Goal: Task Accomplishment & Management: Use online tool/utility

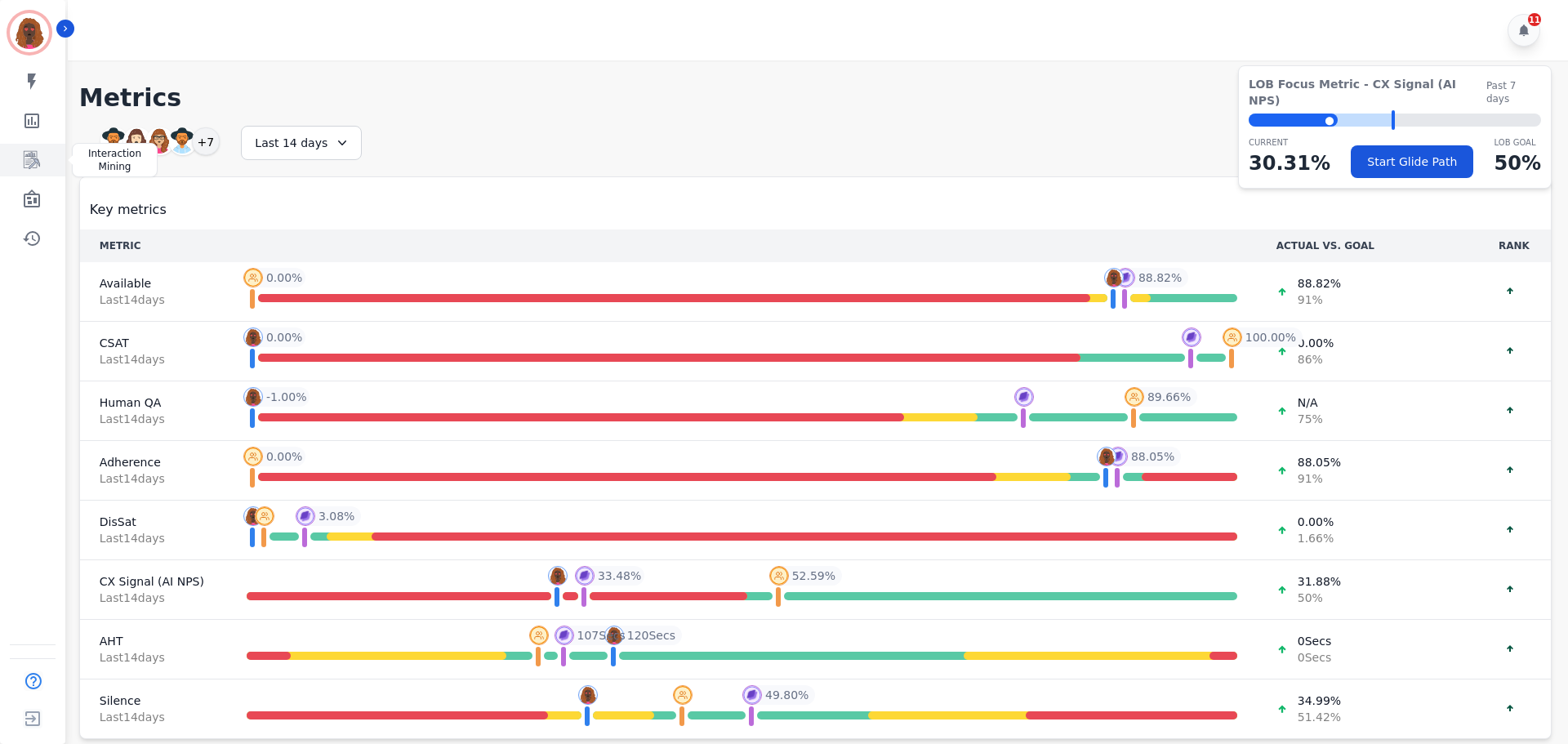
click at [35, 165] on icon "Sidebar" at bounding box center [32, 160] width 20 height 20
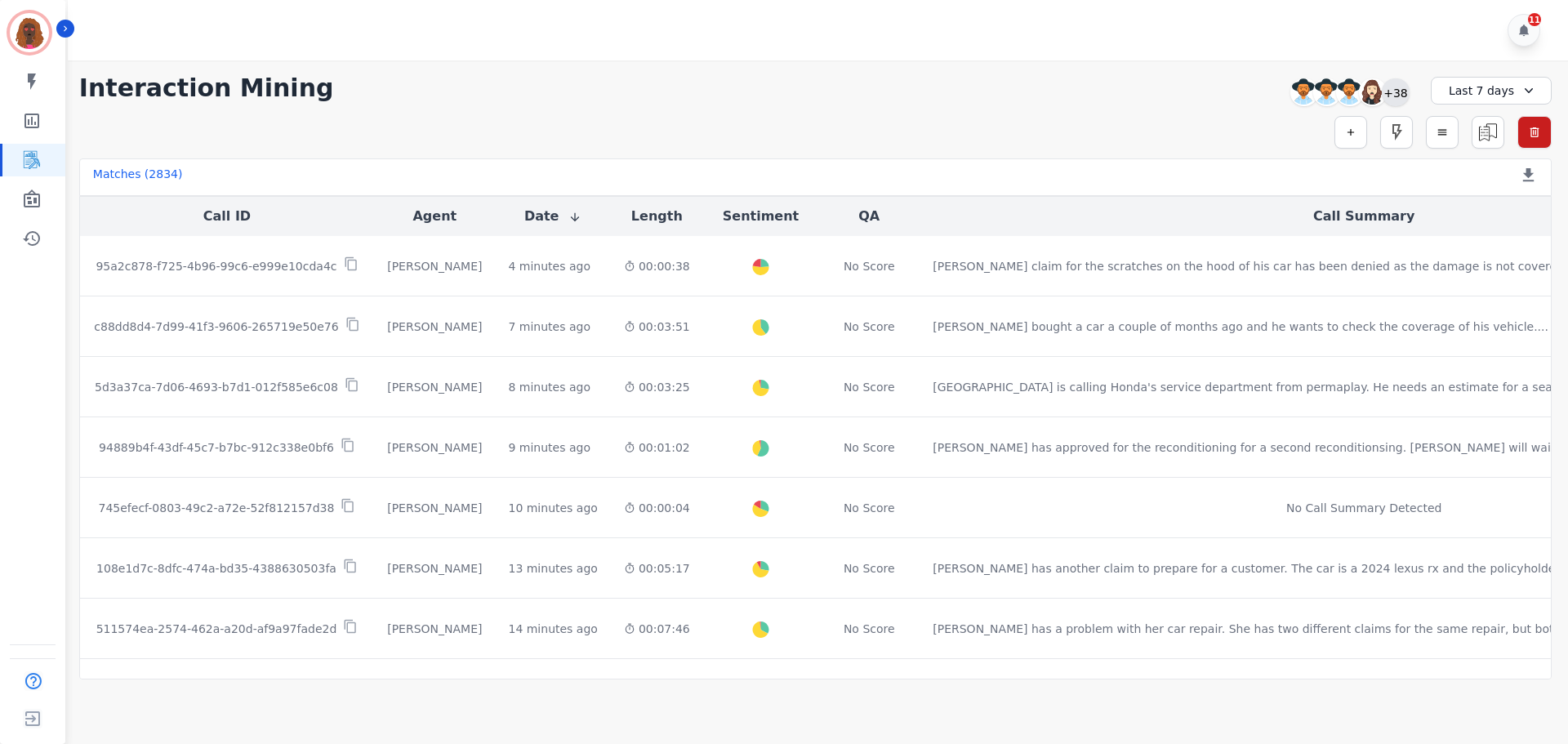
drag, startPoint x: 1394, startPoint y: 93, endPoint x: 1385, endPoint y: 103, distance: 13.5
click at [1394, 93] on div "+38" at bounding box center [1395, 92] width 28 height 28
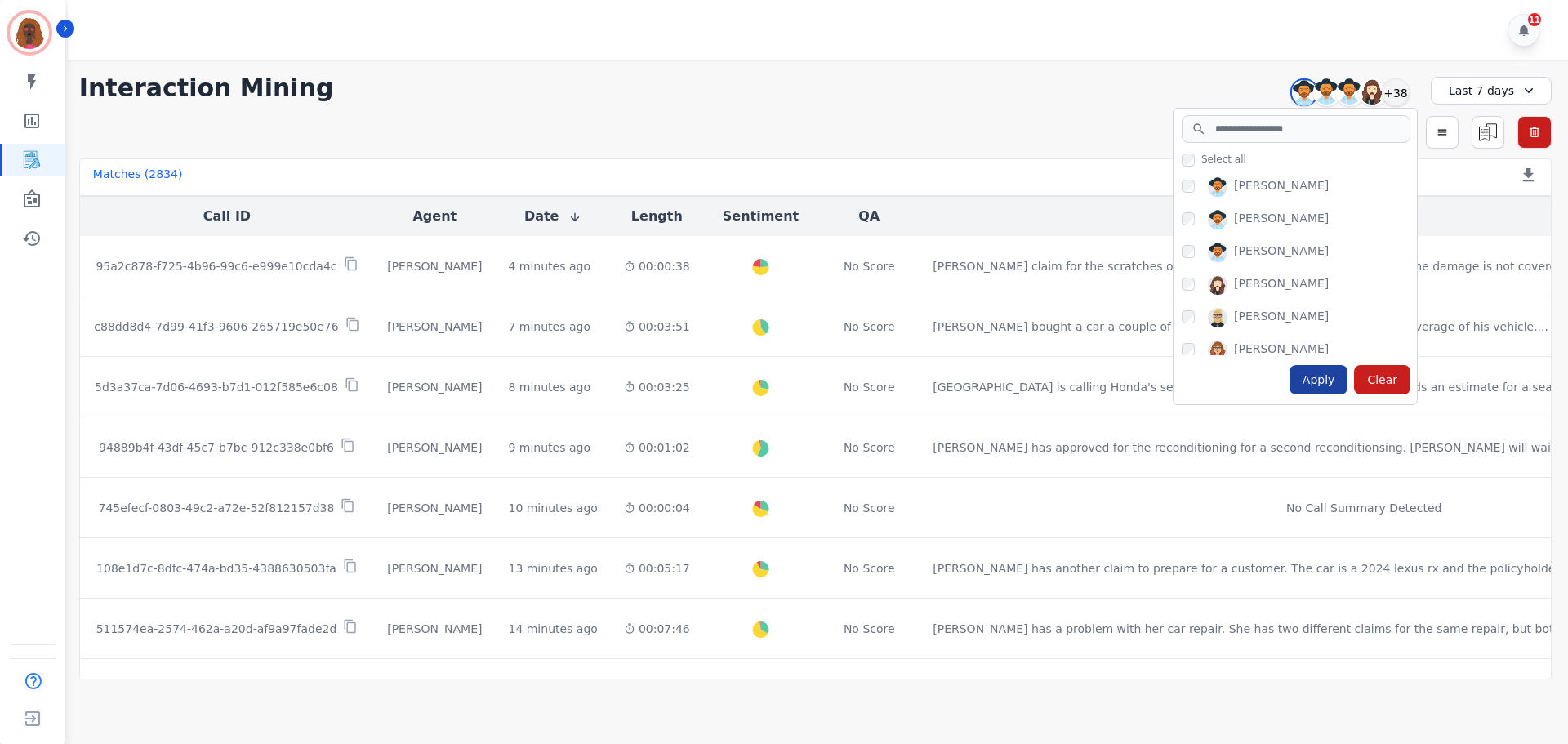
click at [1310, 375] on div "Apply" at bounding box center [1318, 380] width 58 height 30
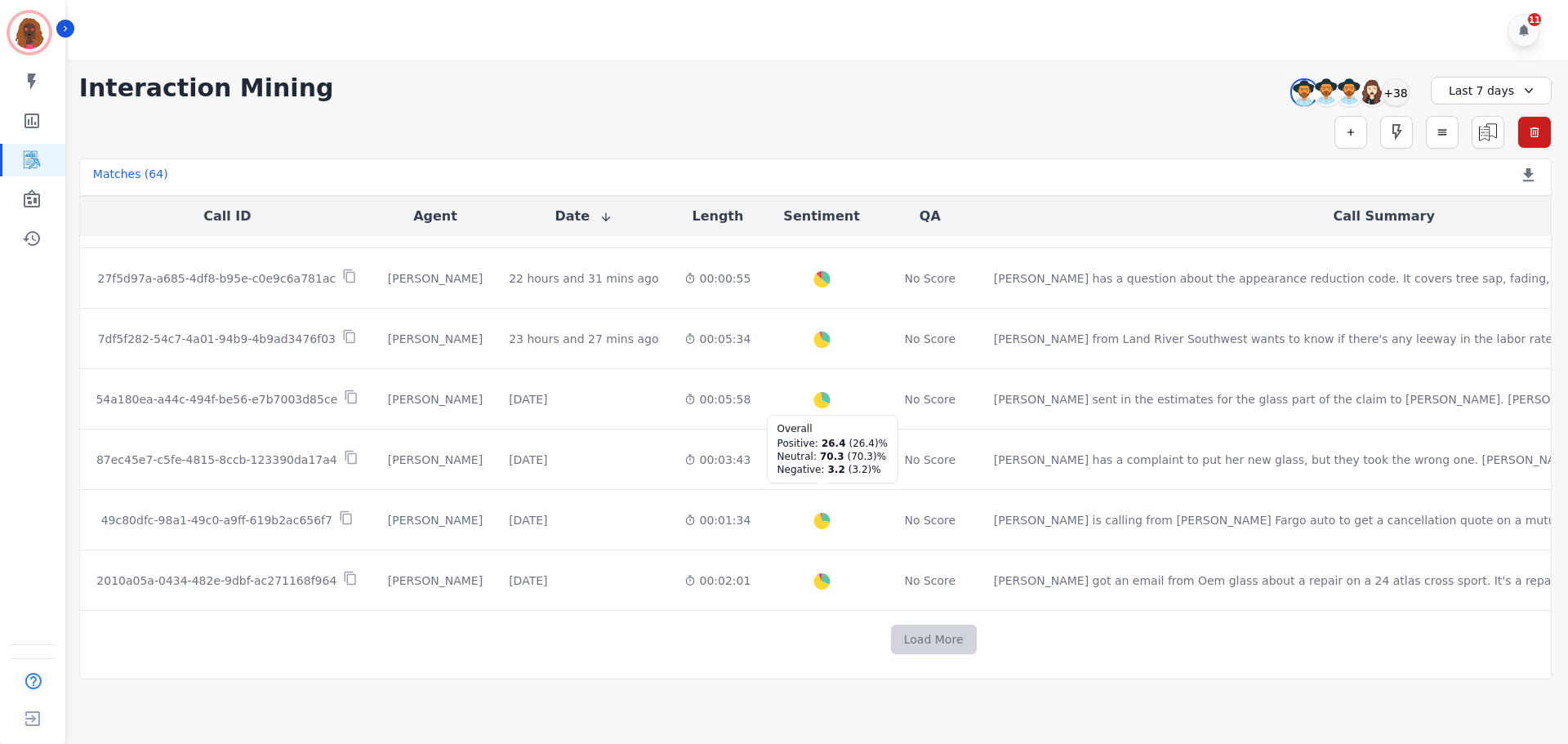
scroll to position [823, 0]
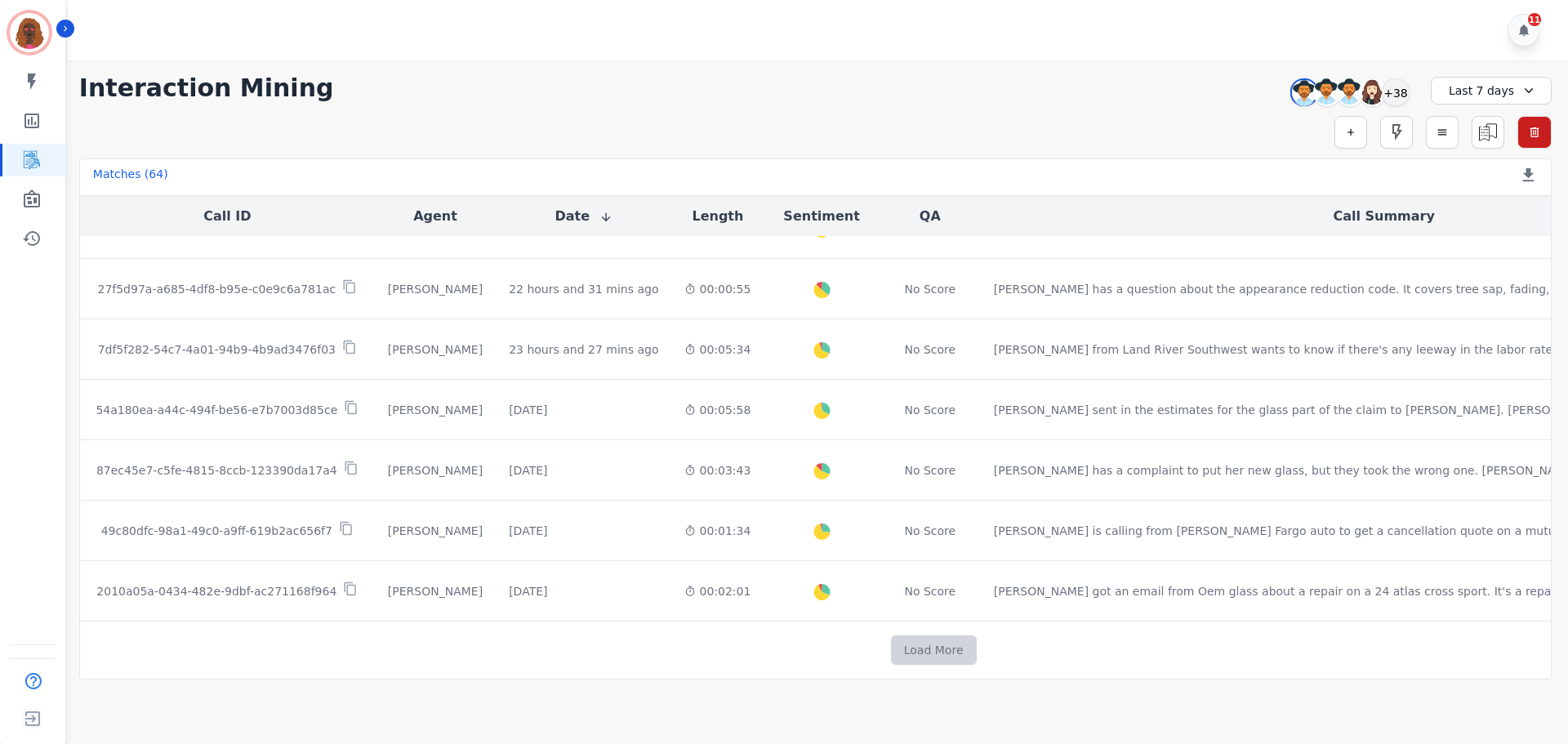
click at [891, 648] on button "Load More" at bounding box center [933, 650] width 85 height 30
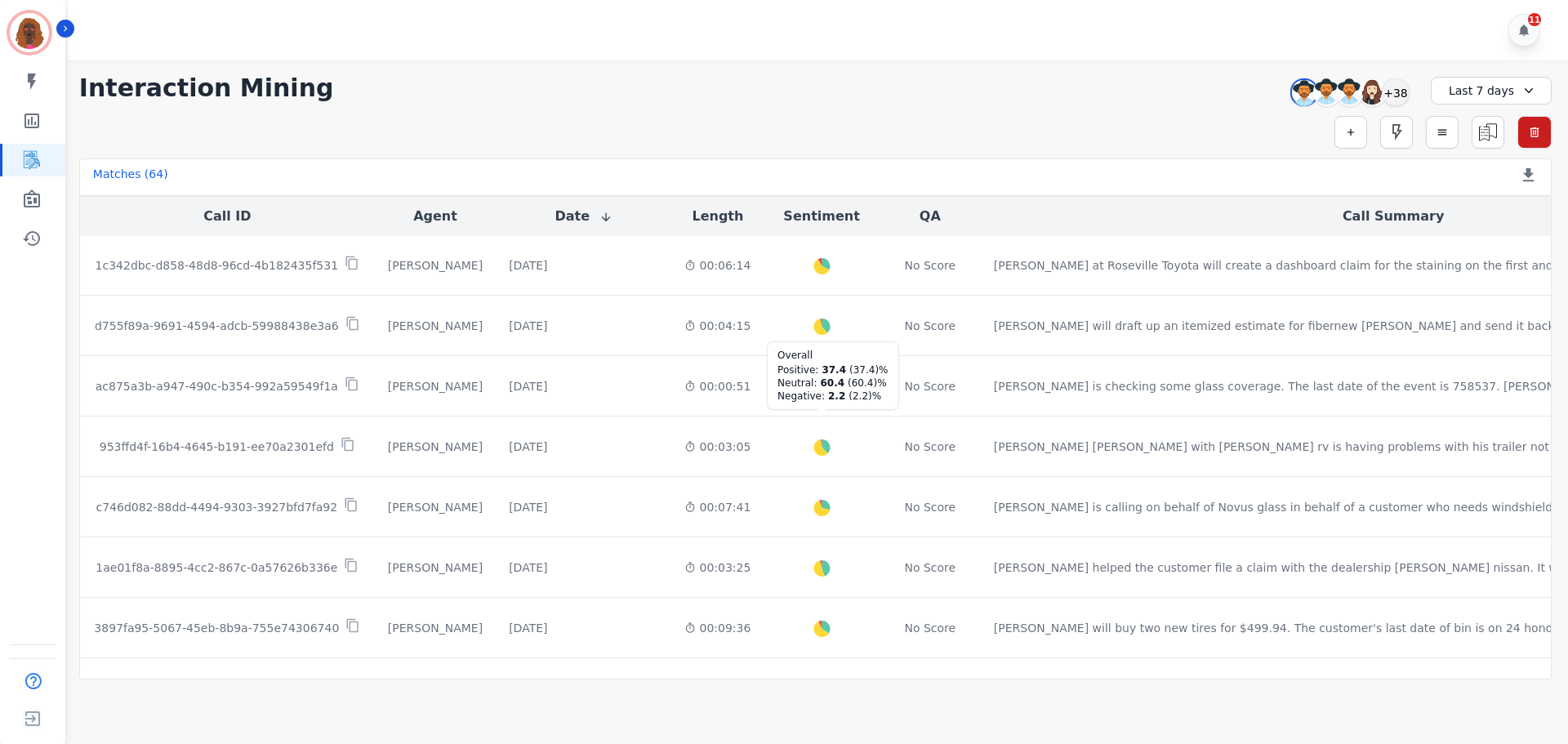
scroll to position [2033, 0]
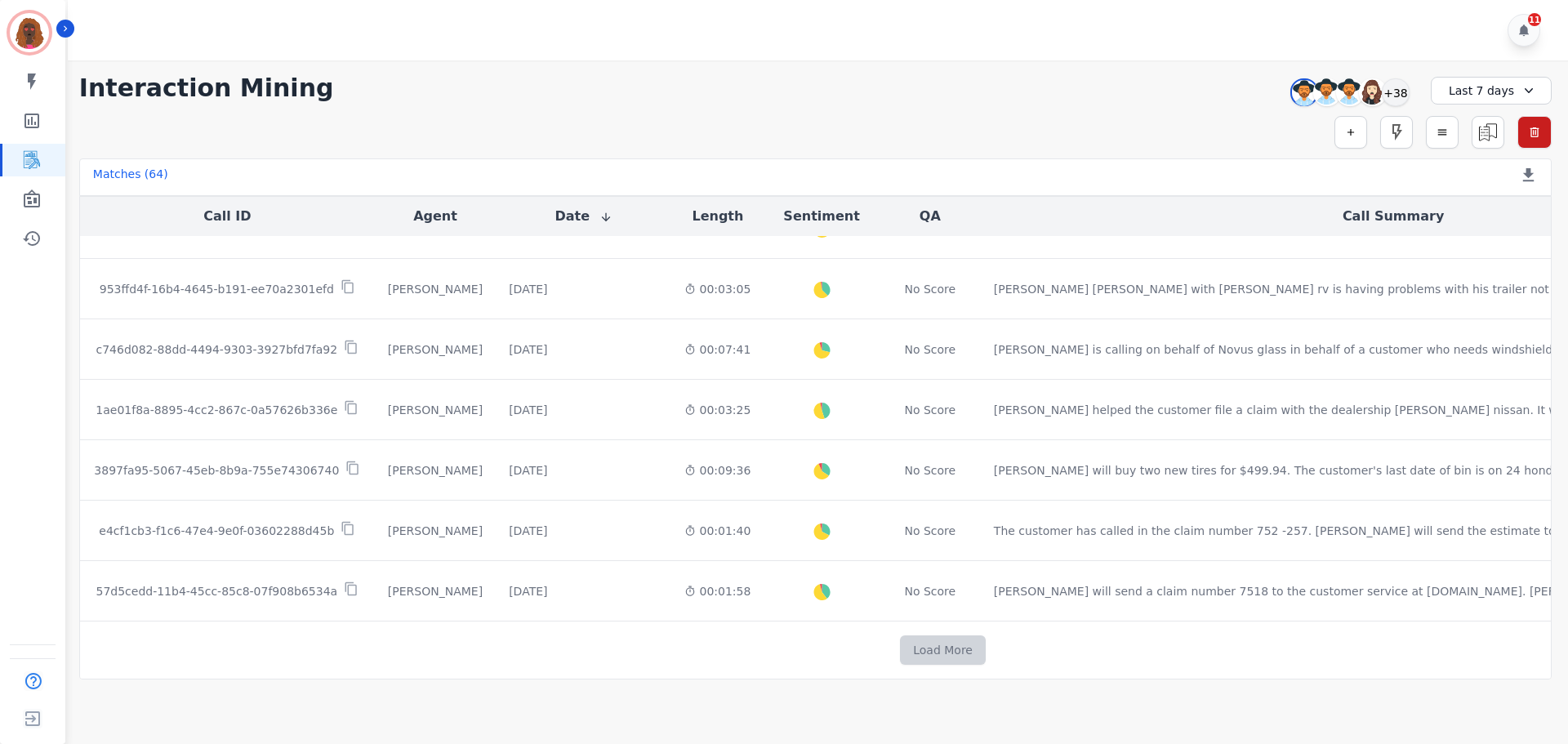
click at [900, 654] on button "Load More" at bounding box center [942, 650] width 85 height 30
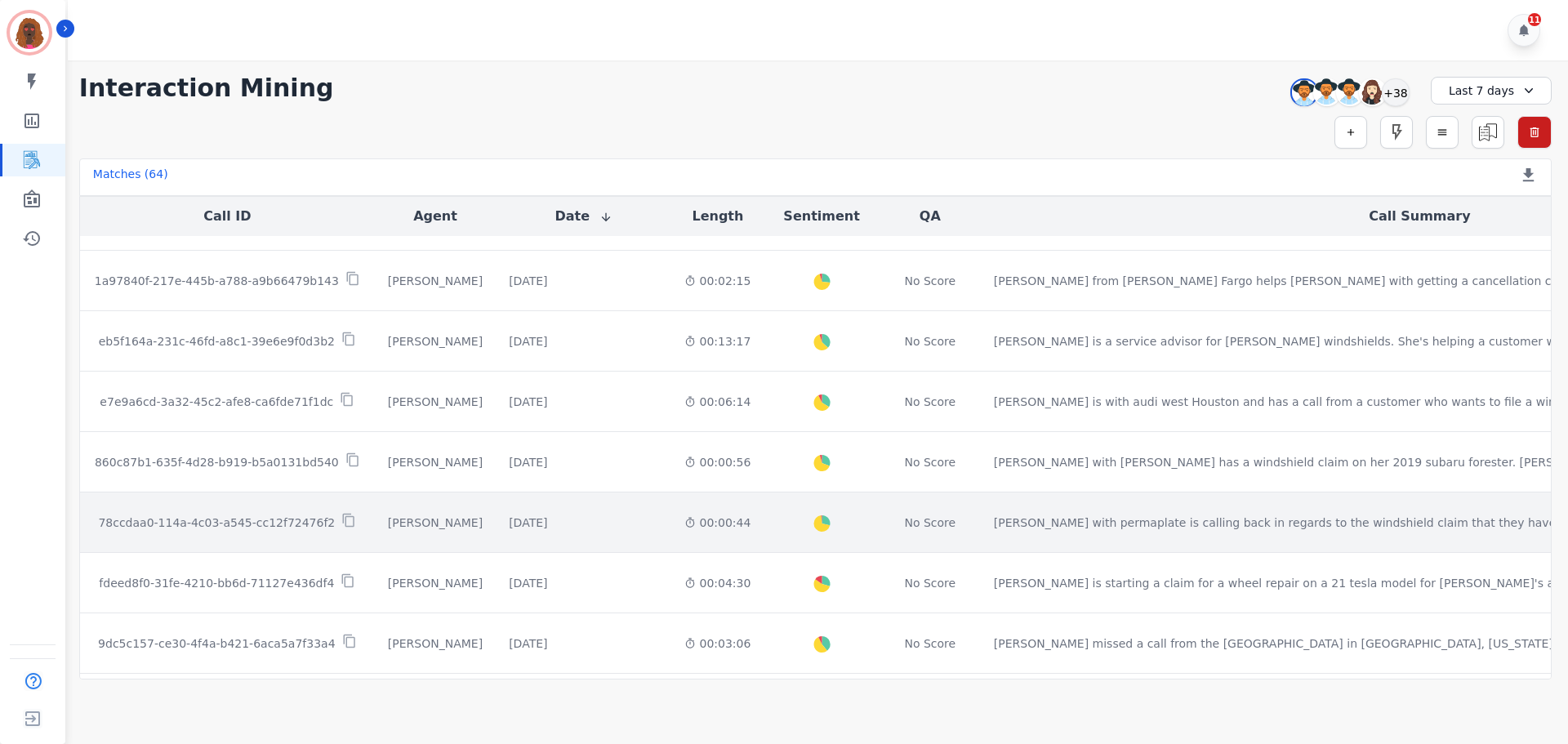
scroll to position [2768, 0]
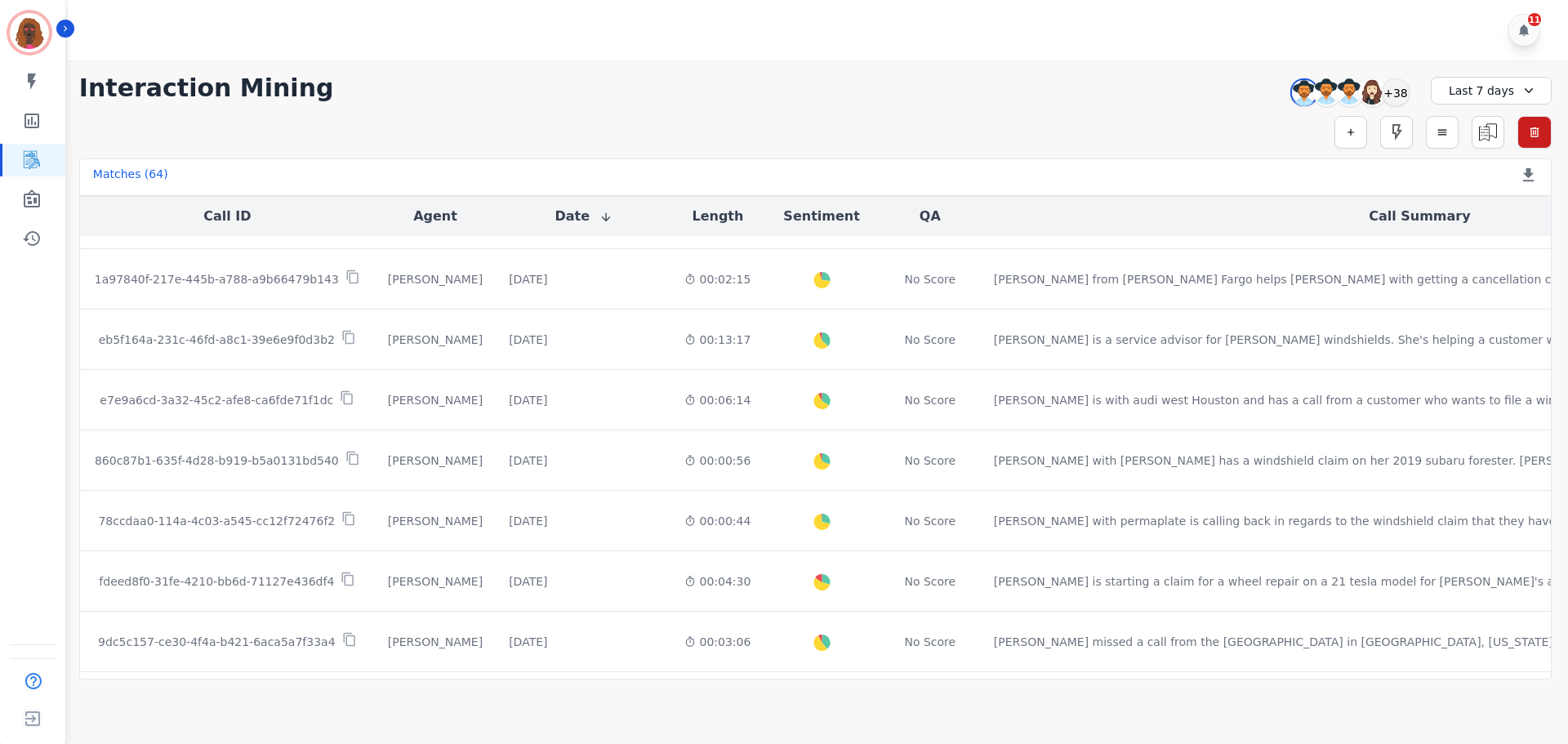
click at [1480, 67] on div "**********" at bounding box center [815, 370] width 1505 height 619
click at [1486, 77] on div "Last 7 days" at bounding box center [1491, 90] width 120 height 28
click at [1489, 130] on li "Custom" at bounding box center [1501, 129] width 82 height 16
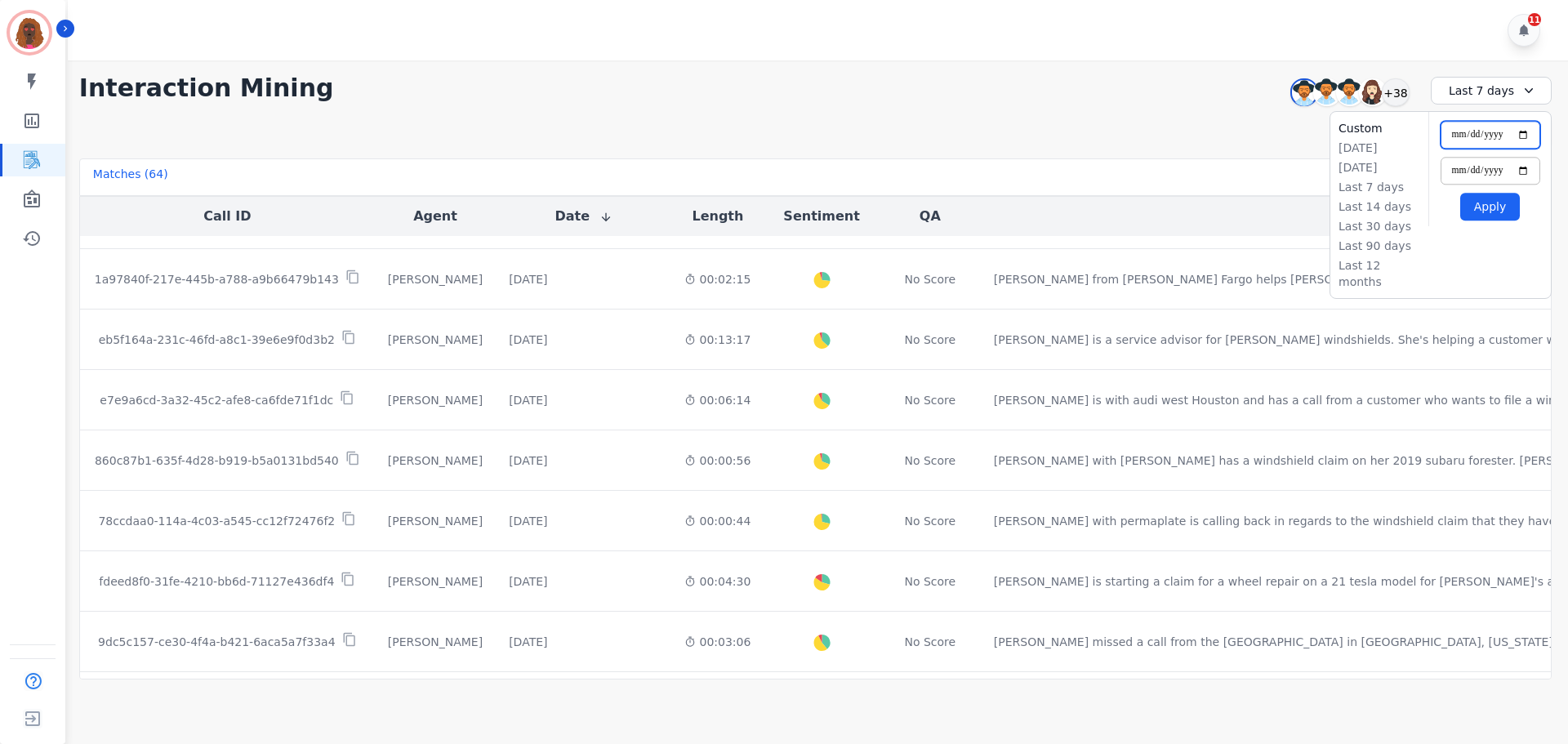
click at [1532, 135] on input "**********" at bounding box center [1490, 134] width 100 height 28
click at [1527, 136] on input "**********" at bounding box center [1490, 134] width 100 height 28
type input "**********"
click at [1490, 213] on button "Apply" at bounding box center [1490, 206] width 59 height 28
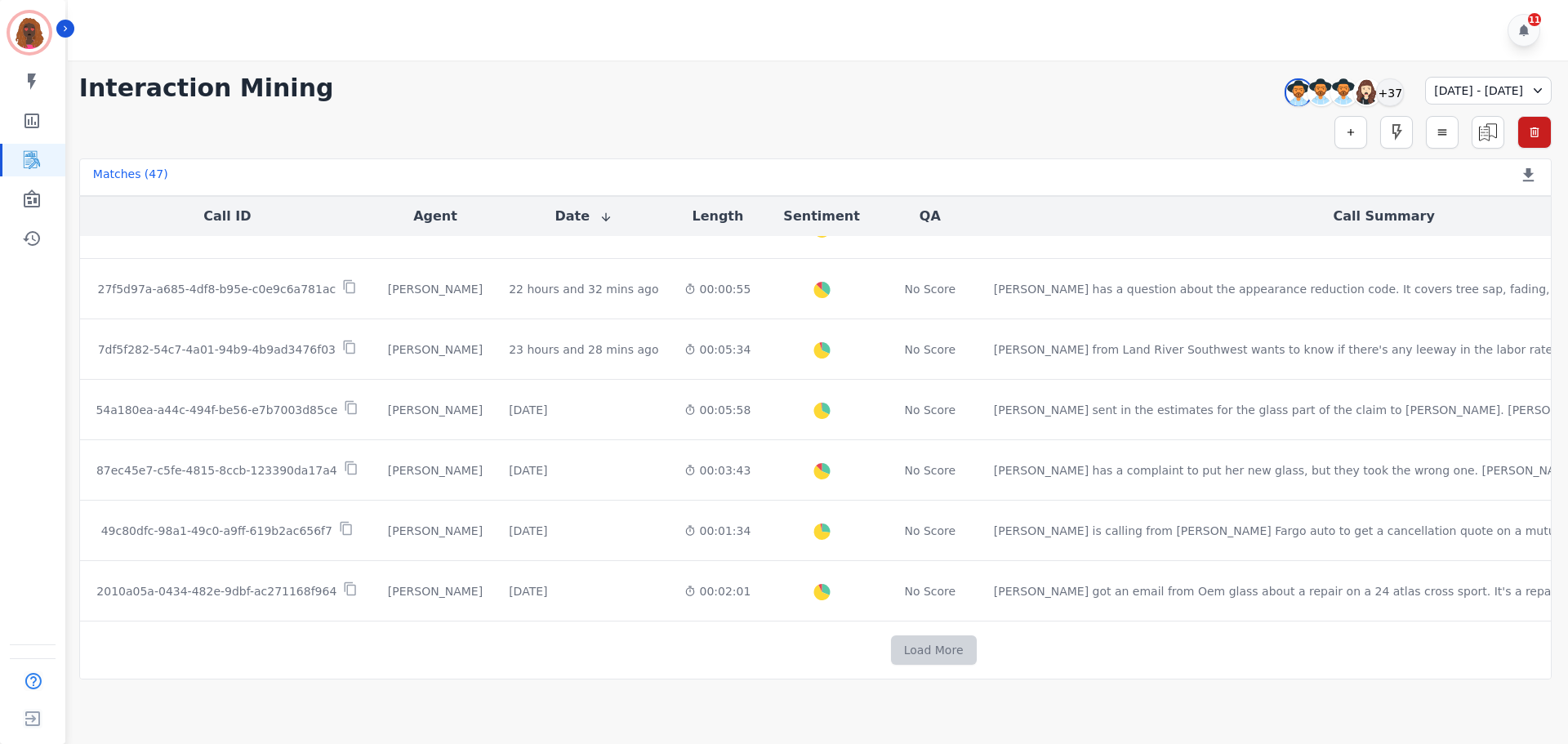
click at [891, 645] on button "Load More" at bounding box center [933, 650] width 85 height 30
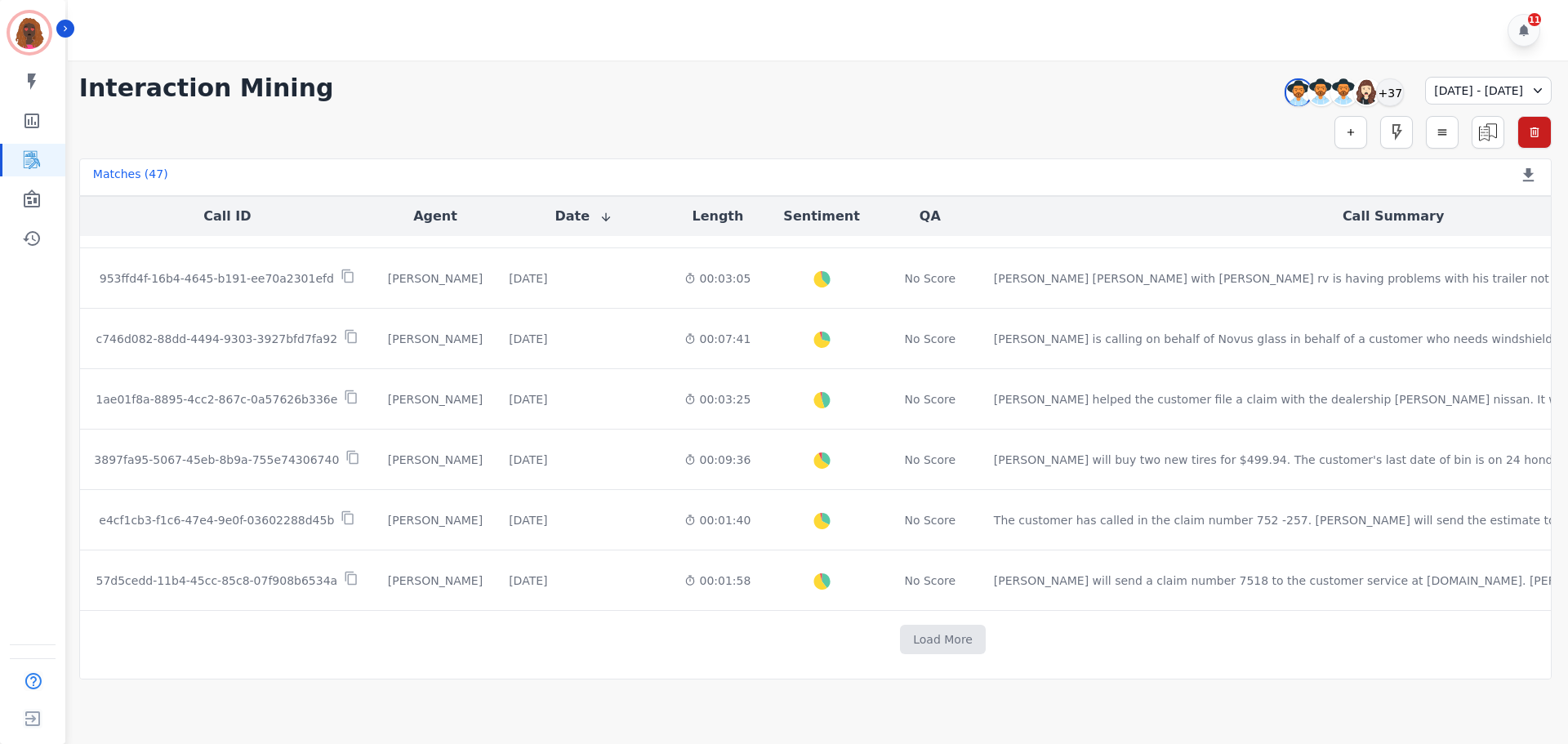
scroll to position [2033, 0]
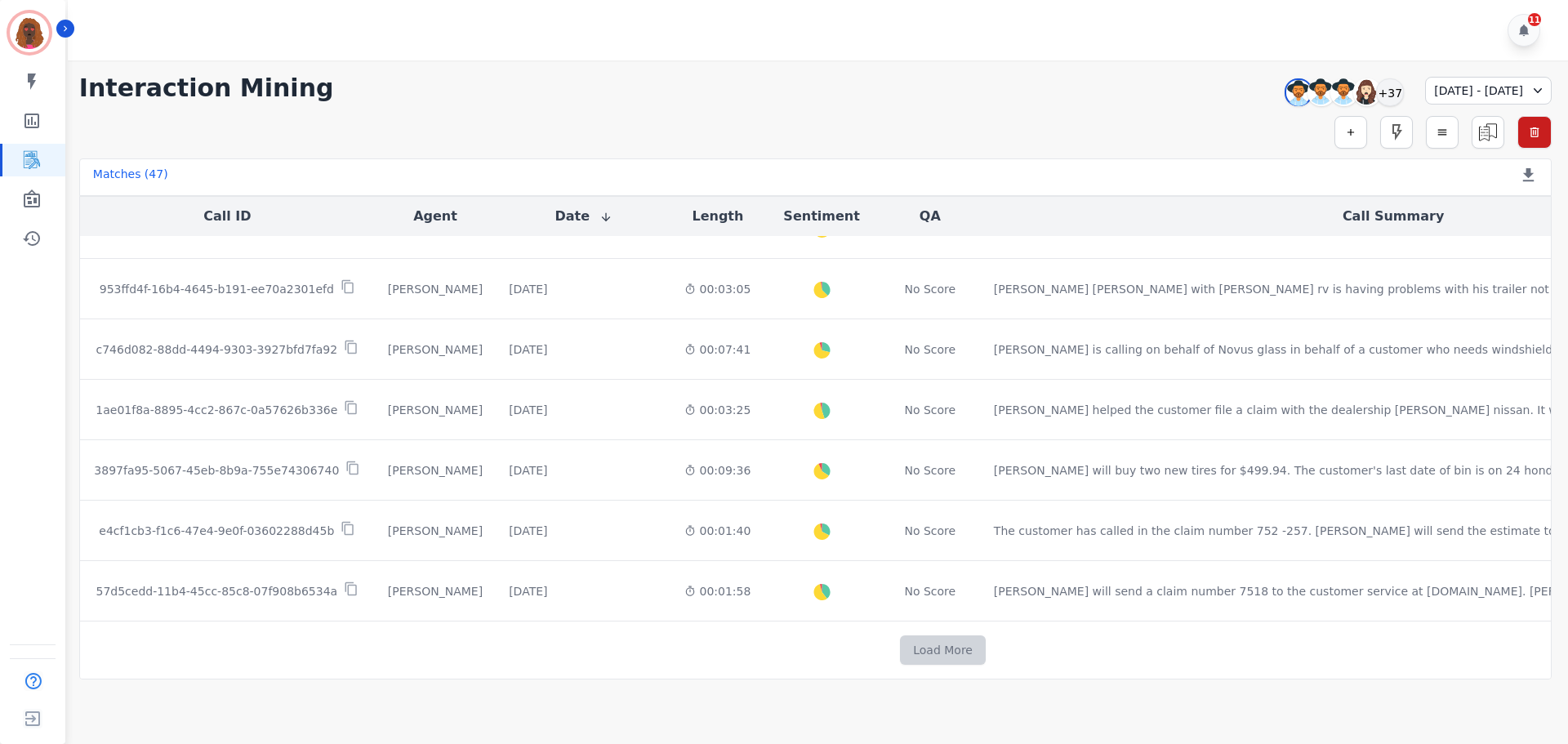
click at [900, 645] on button "Load More" at bounding box center [942, 650] width 85 height 30
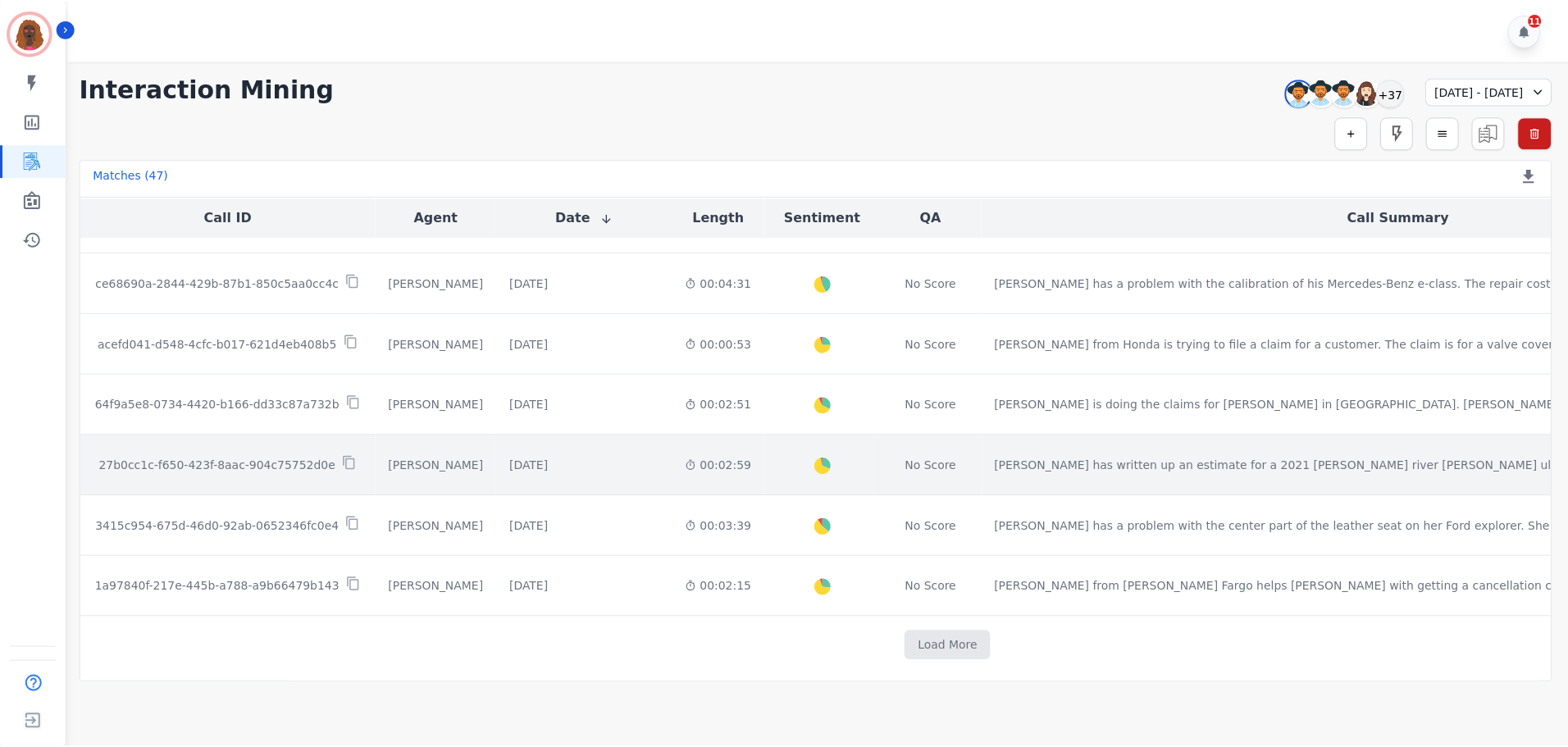
scroll to position [2477, 0]
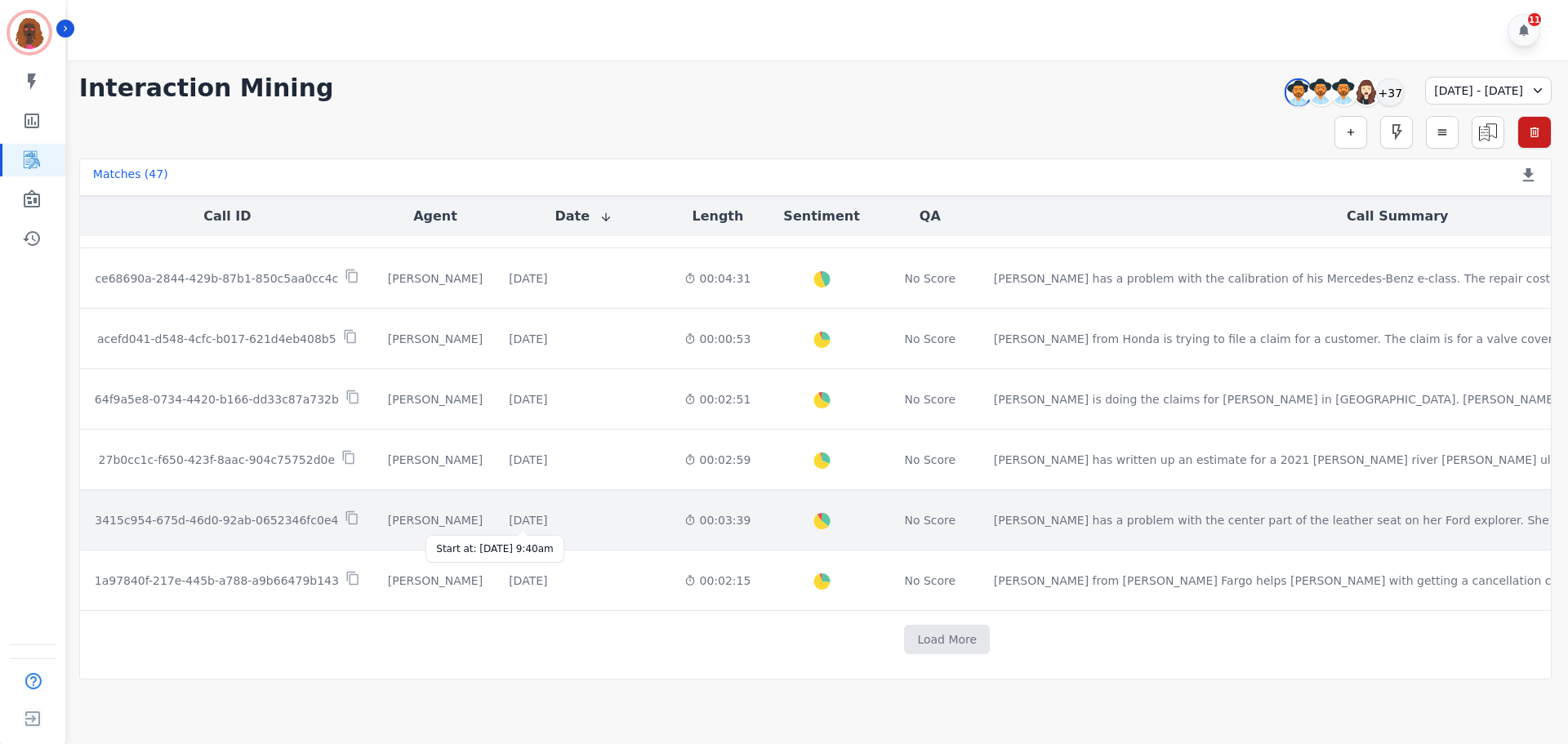
click at [547, 524] on div "[DATE]" at bounding box center [528, 520] width 39 height 16
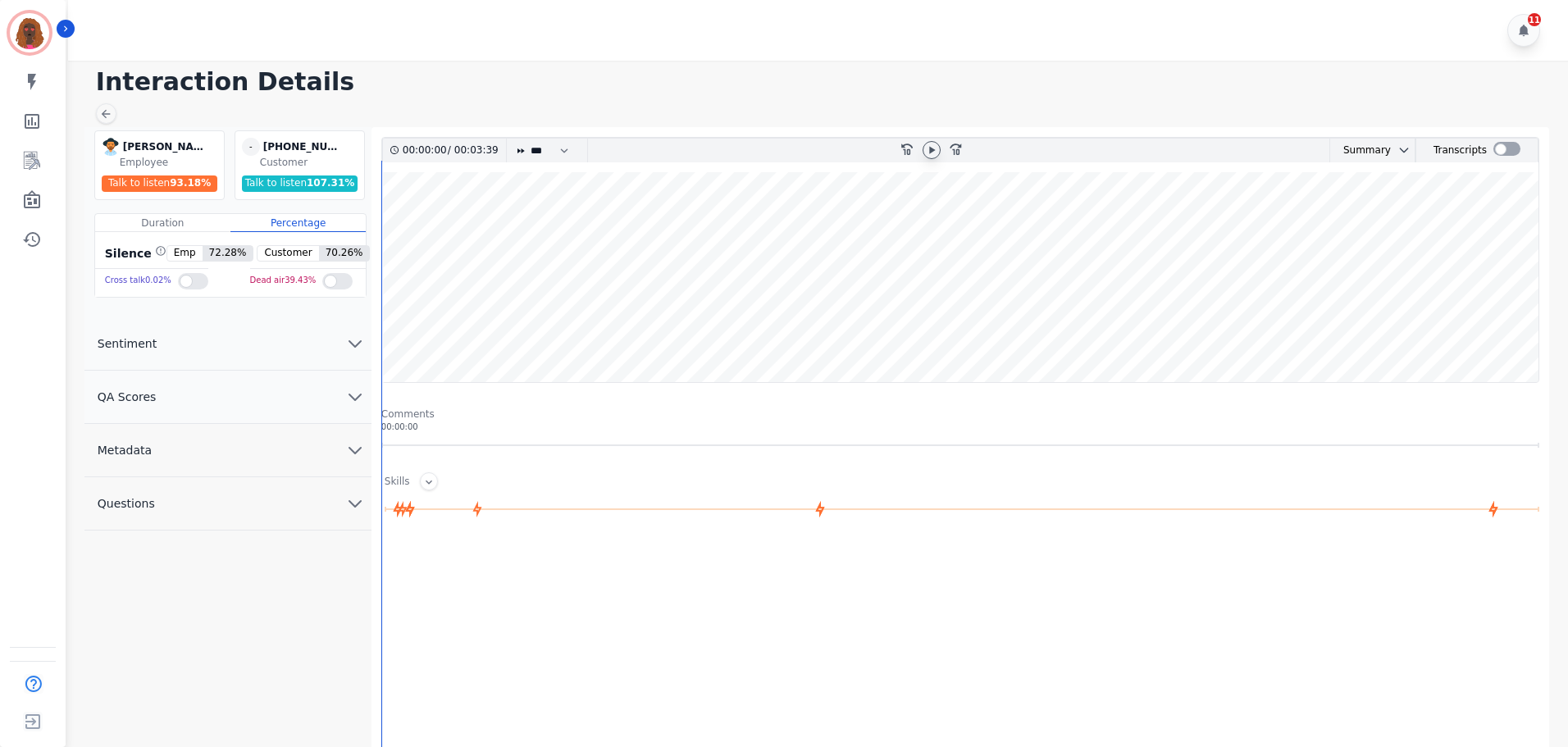
click at [930, 156] on icon at bounding box center [931, 150] width 14 height 14
click at [271, 398] on button "QA Scores" at bounding box center [229, 397] width 287 height 53
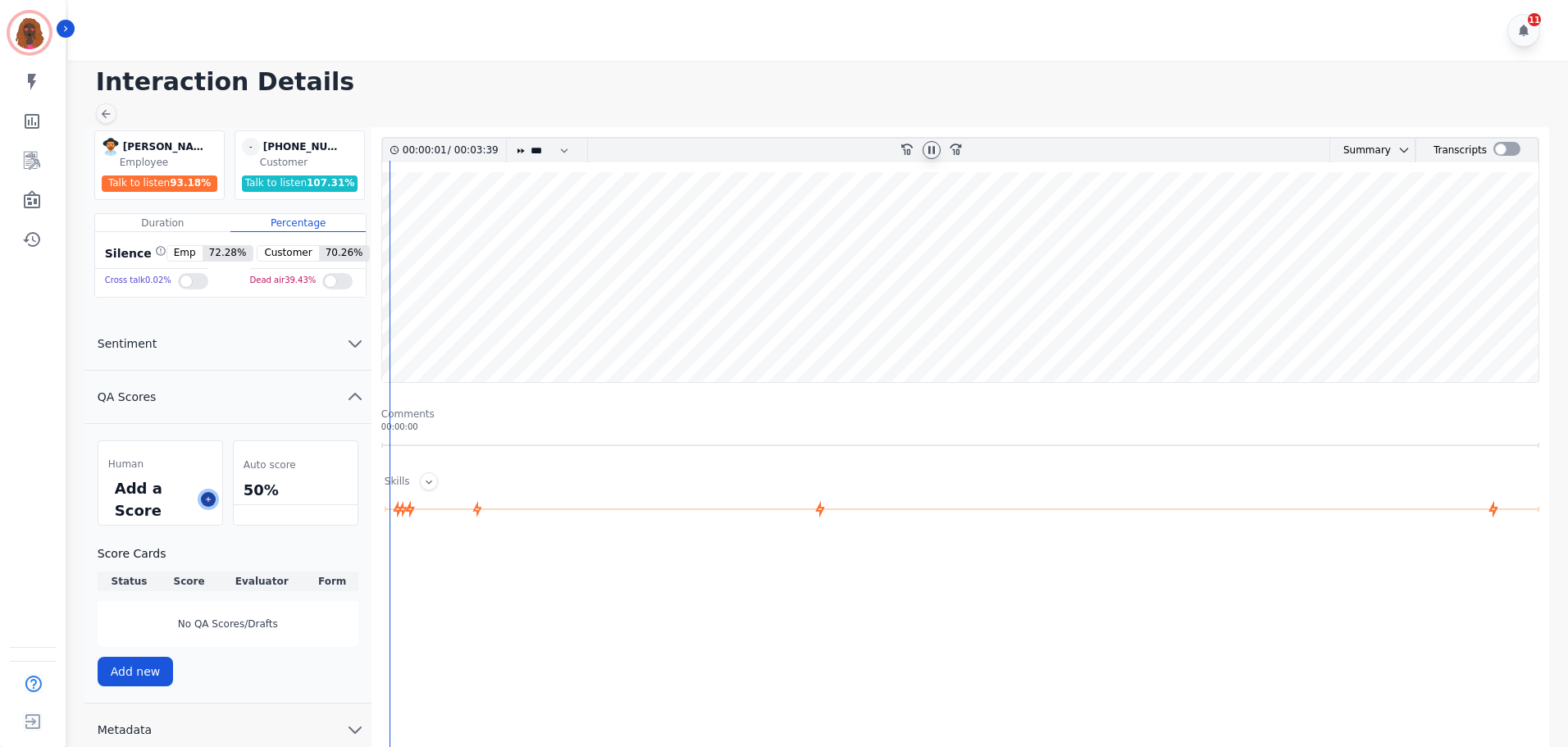
click at [204, 501] on icon at bounding box center [208, 500] width 8 height 8
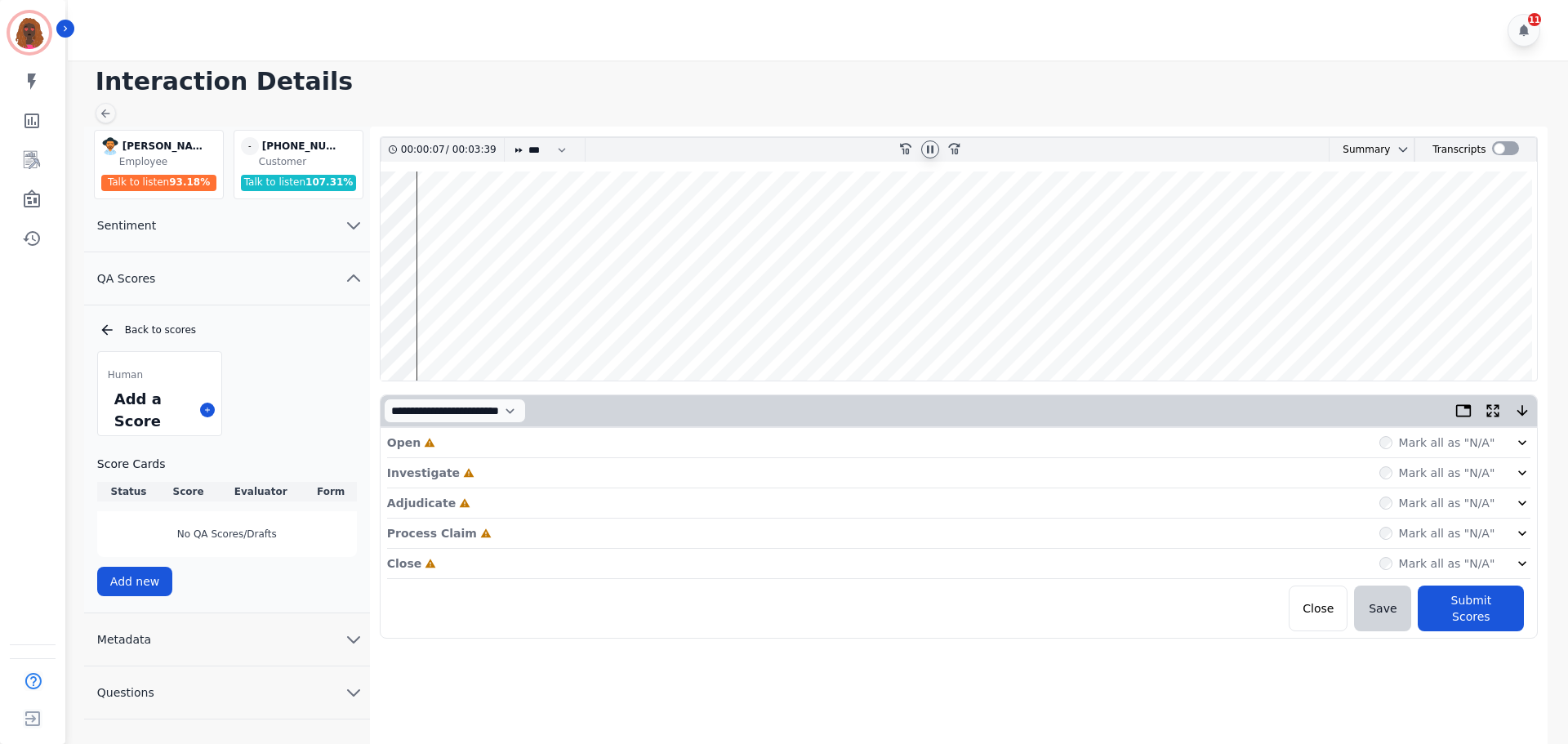
click at [717, 441] on div "Open Incomplete Mark all as "N/A"" at bounding box center [958, 444] width 1144 height 31
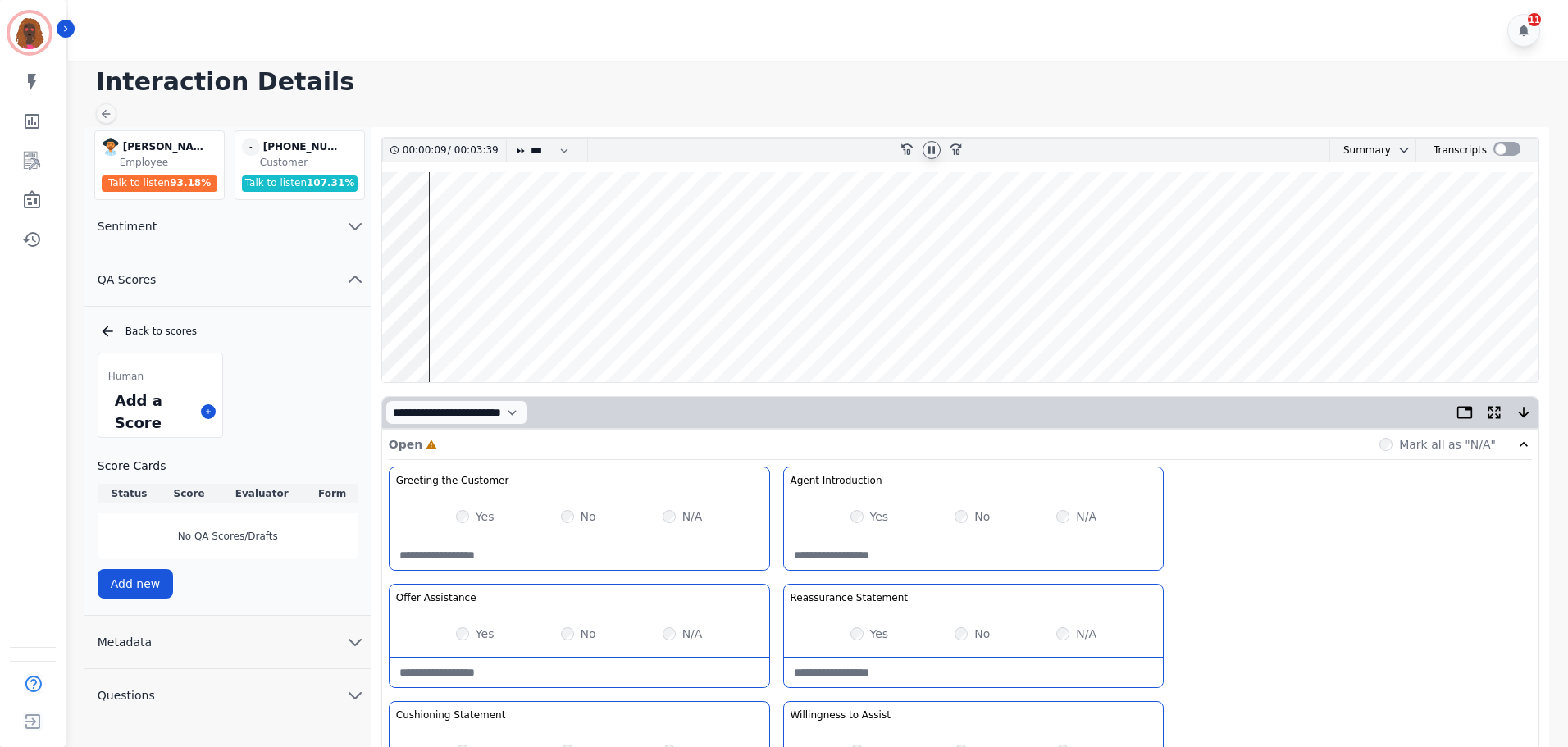
click at [863, 513] on div "Yes" at bounding box center [870, 517] width 39 height 16
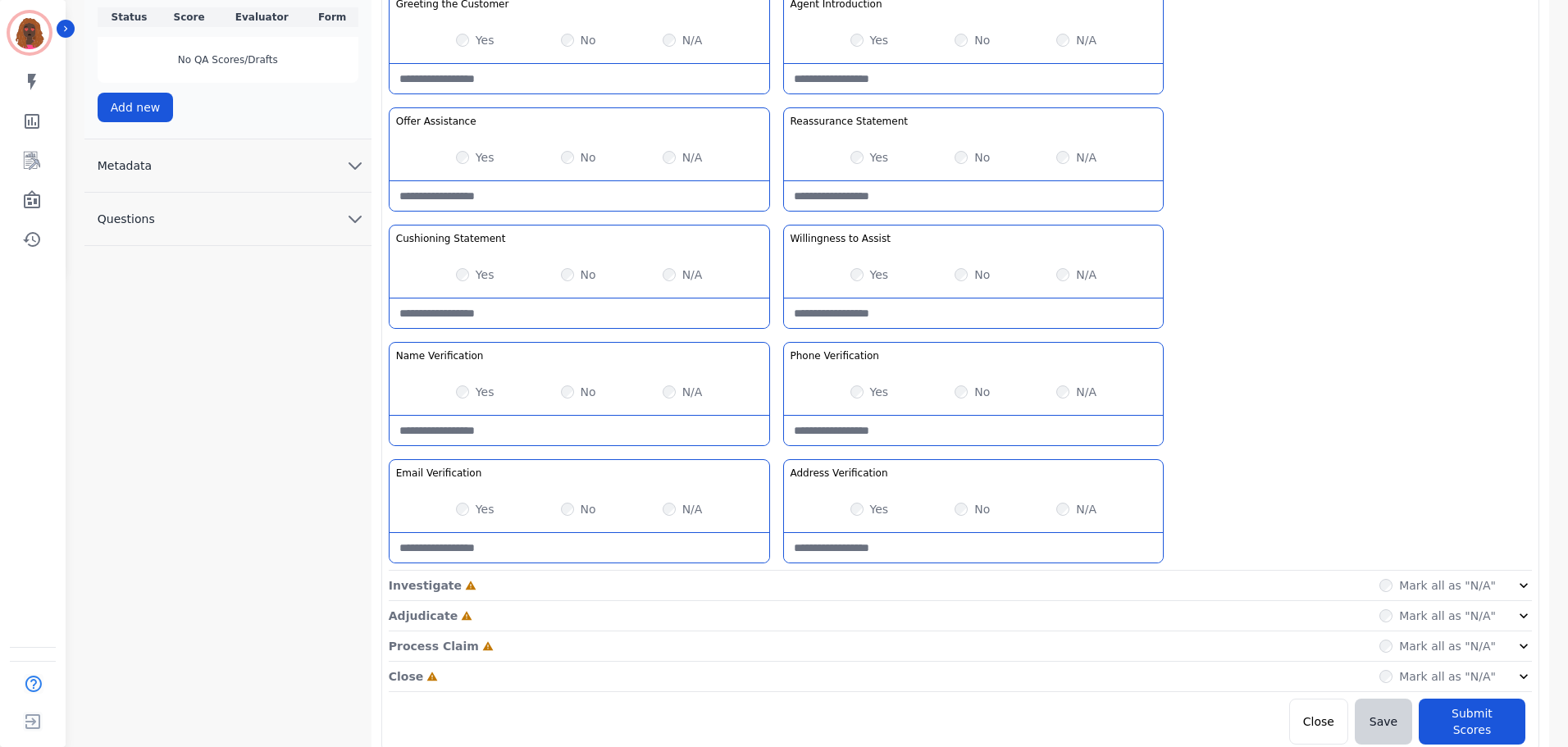
click at [779, 602] on div "Investigate Incomplete Mark all as "N/A"" at bounding box center [960, 617] width 1143 height 31
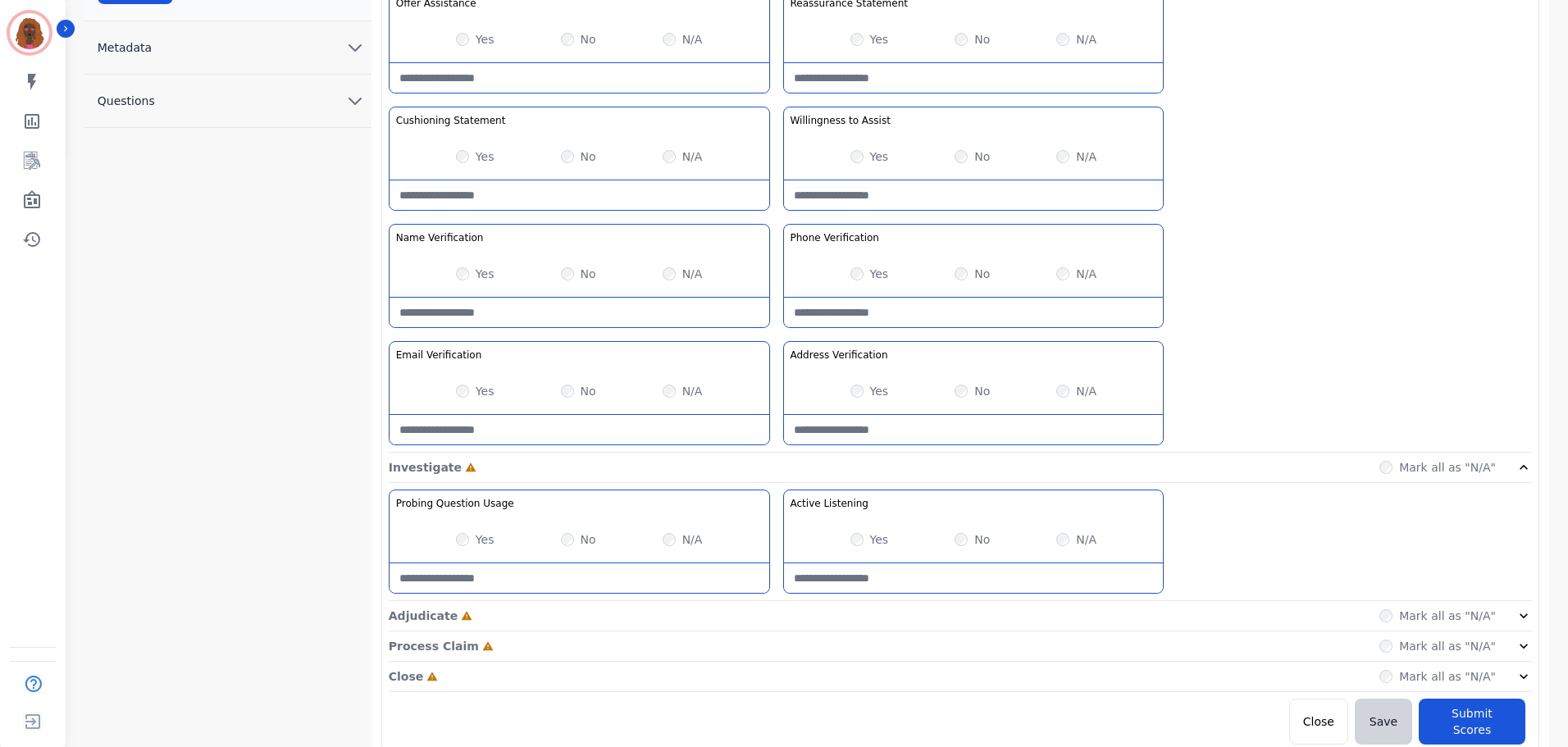
click at [767, 662] on div "Adjudicate Incomplete Mark all as "N/A"" at bounding box center [960, 677] width 1143 height 31
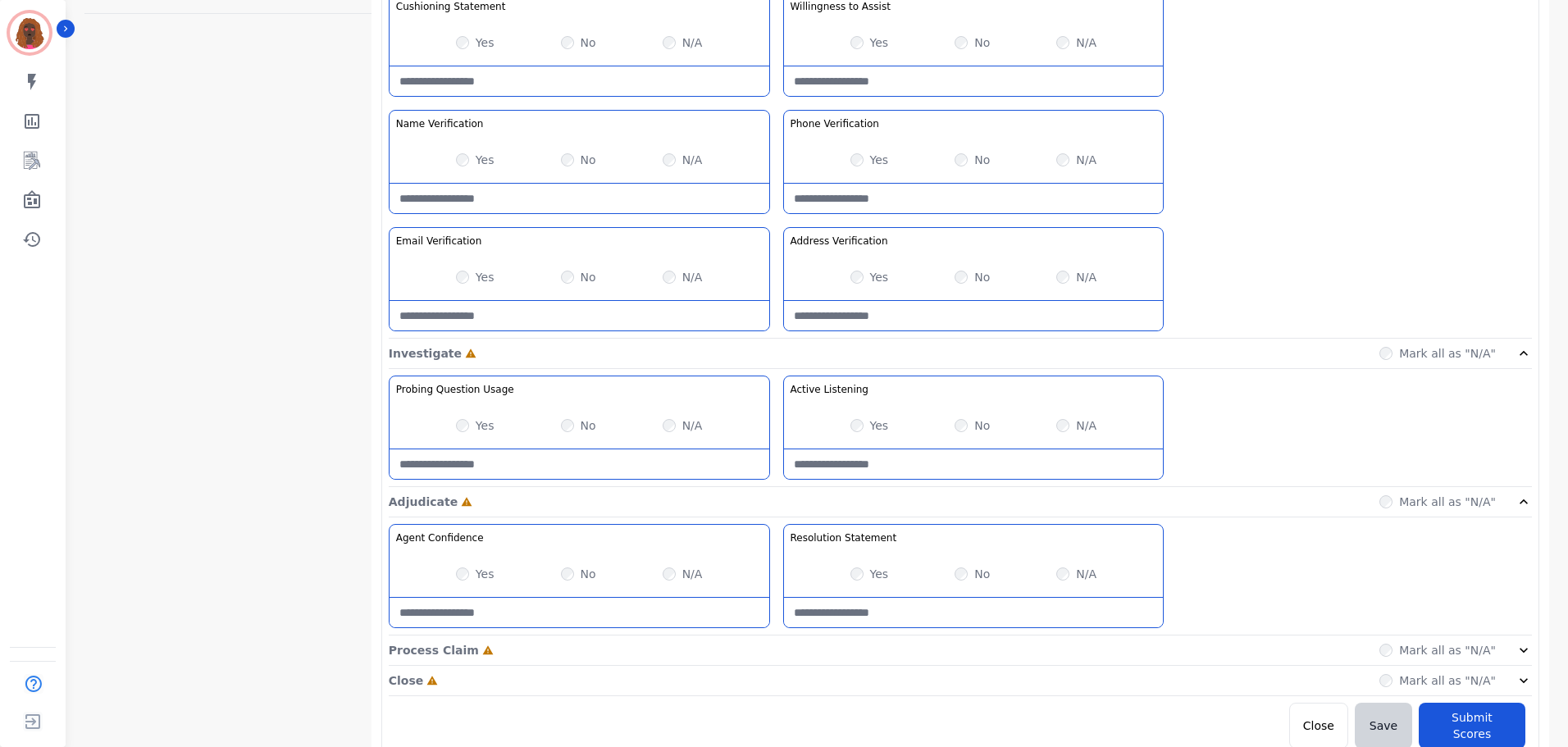
scroll to position [713, 0]
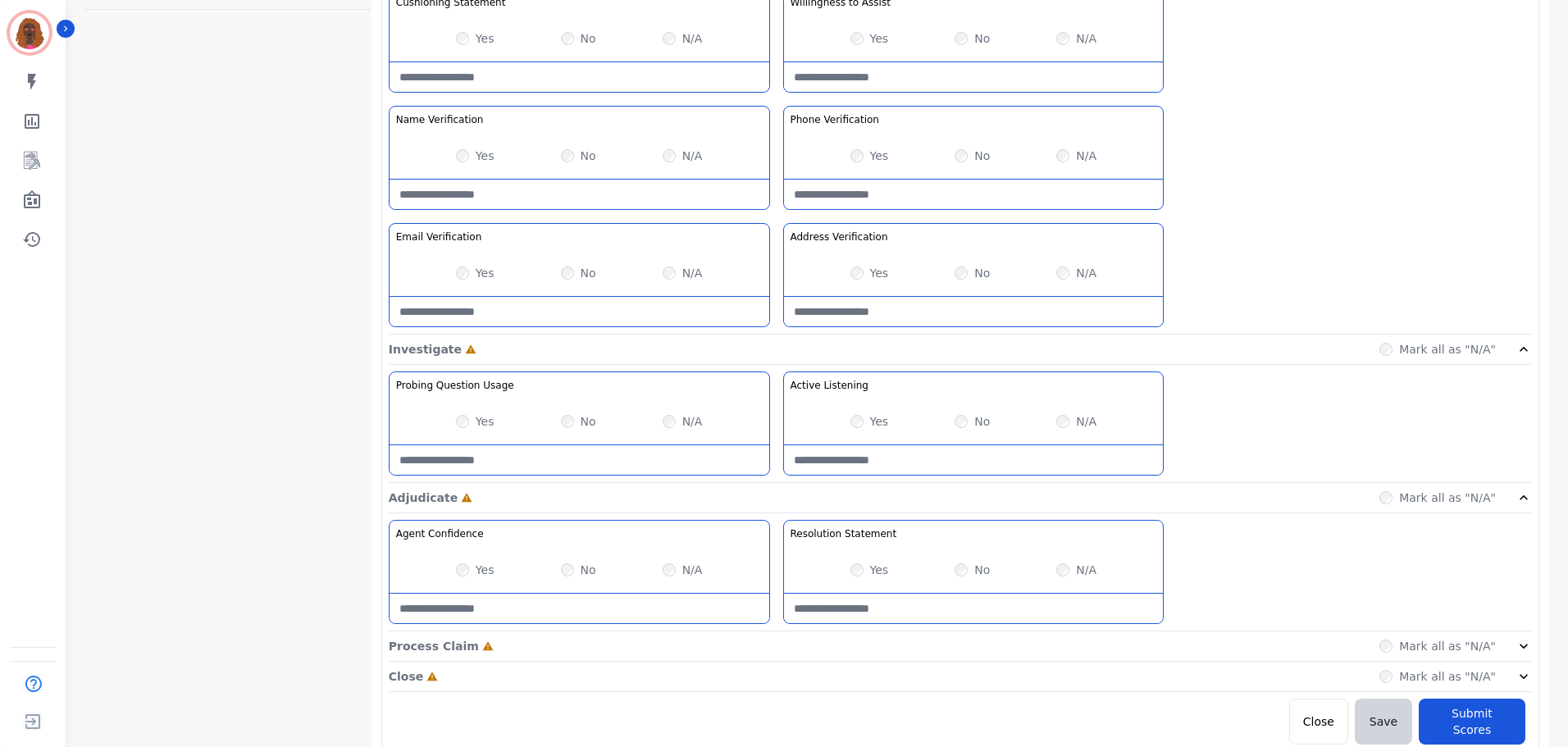
click at [778, 657] on div "Process Claim Incomplete Mark all as "N/A"" at bounding box center [960, 647] width 1143 height 31
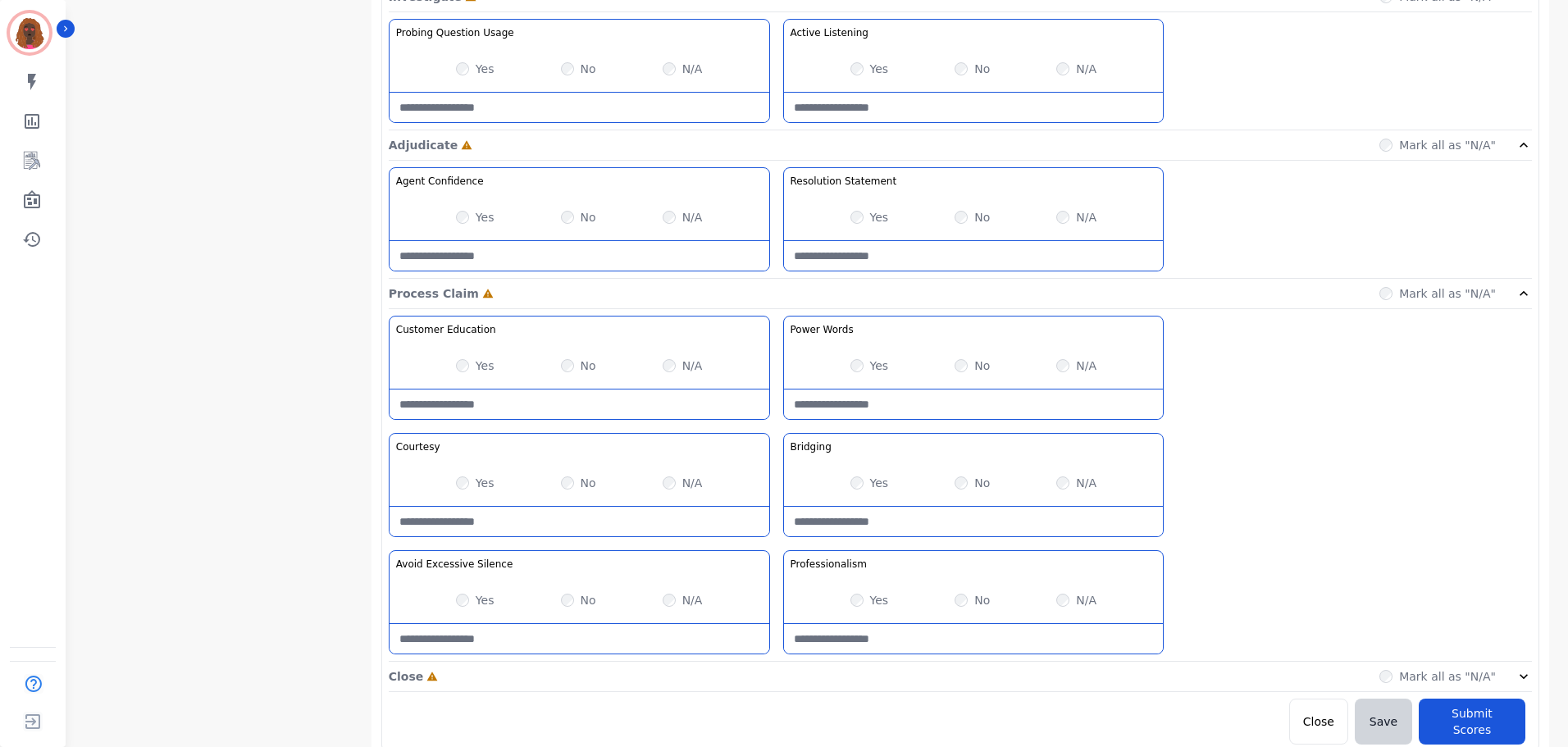
click at [777, 673] on div "Close Incomplete Mark all as "N/A"" at bounding box center [960, 677] width 1143 height 31
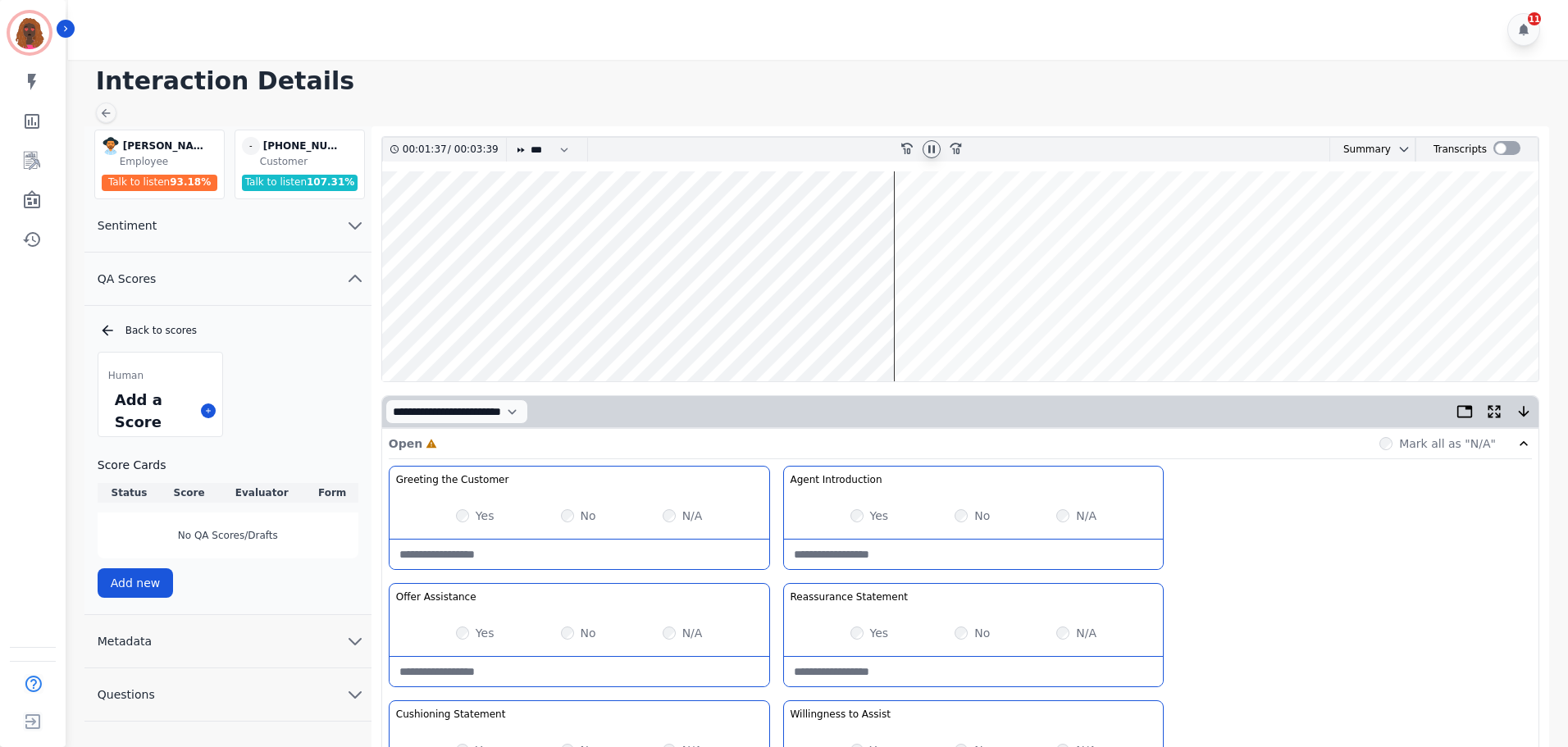
scroll to position [0, 0]
click at [911, 324] on wave at bounding box center [960, 277] width 1157 height 210
click at [933, 149] on icon at bounding box center [931, 150] width 6 height 7
click at [930, 147] on icon at bounding box center [931, 150] width 14 height 14
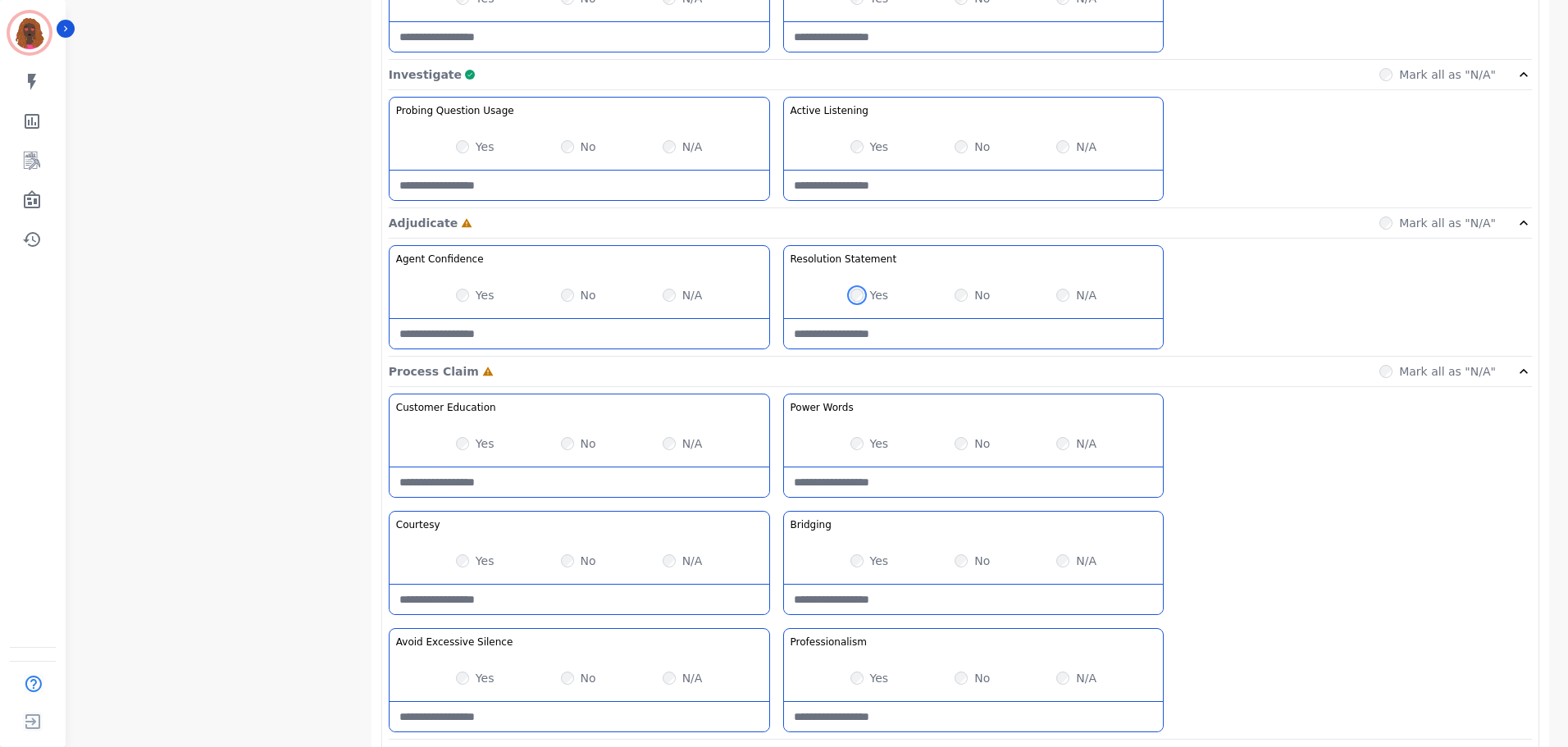
scroll to position [985, 0]
click at [950, 183] on Listening-note at bounding box center [974, 189] width 379 height 30
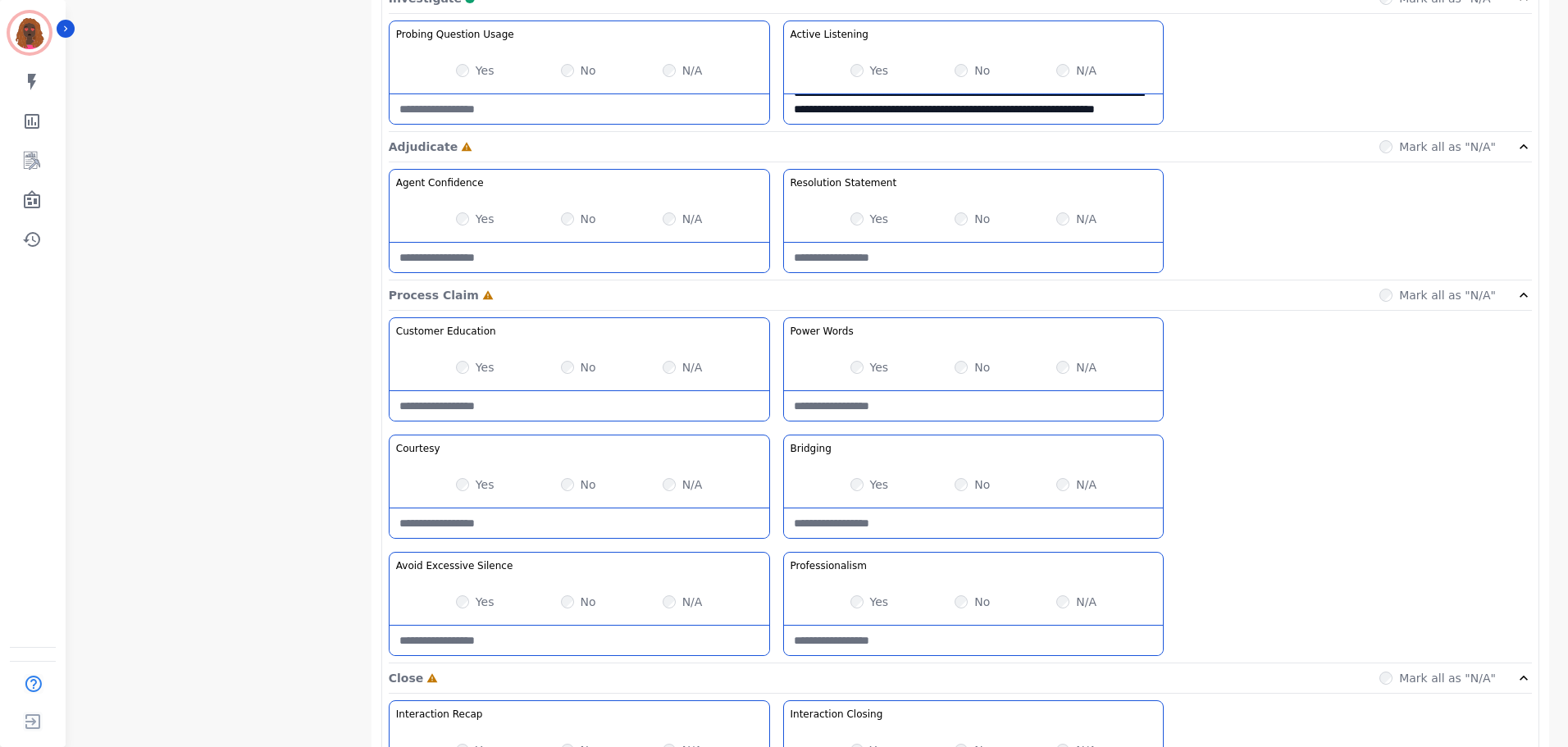
scroll to position [1065, 0]
type Listening-note "**********"
click at [970, 361] on div "No" at bounding box center [972, 367] width 35 height 16
click at [942, 398] on Words-note at bounding box center [974, 405] width 379 height 30
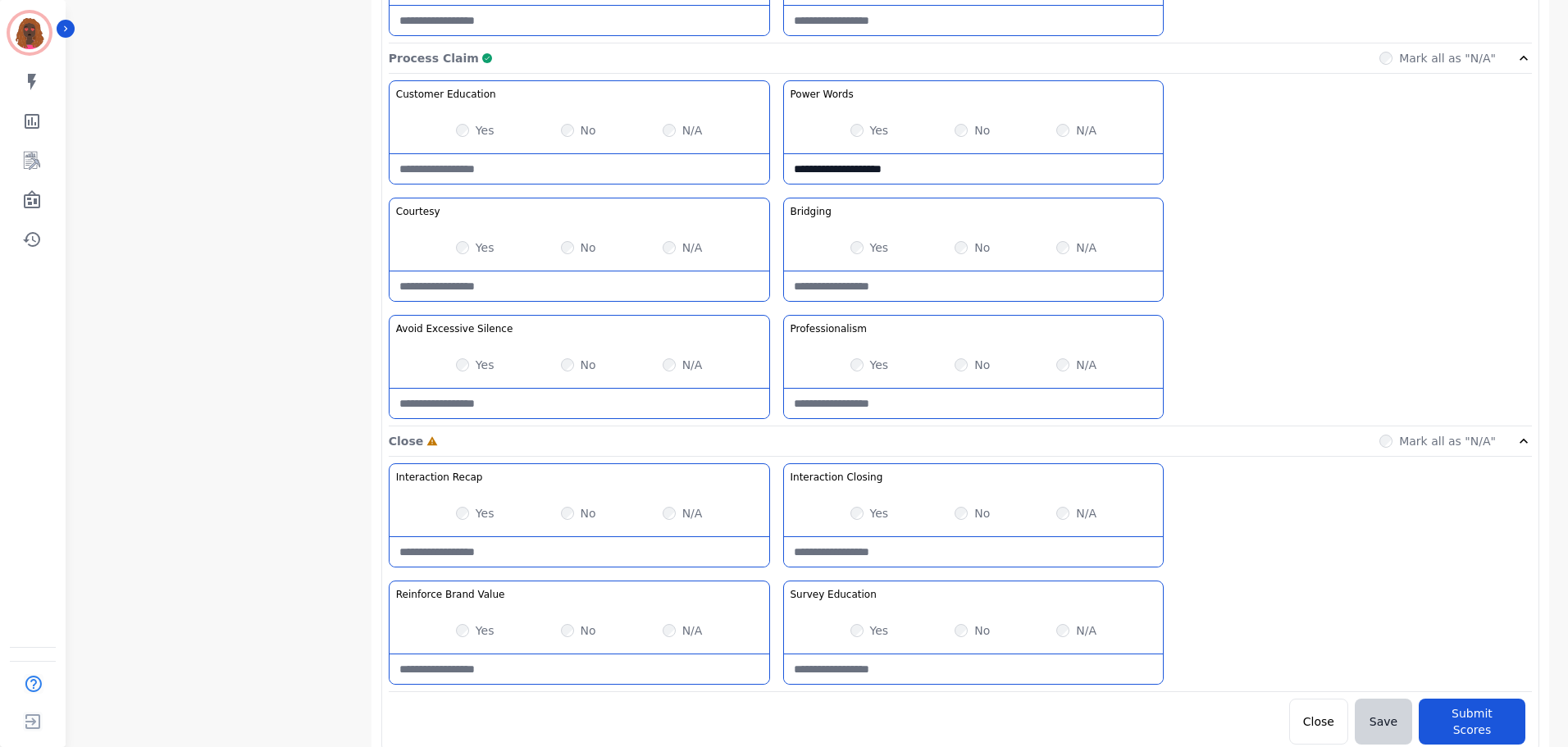
type Words-note "**********"
click at [939, 667] on Education-note at bounding box center [974, 669] width 379 height 30
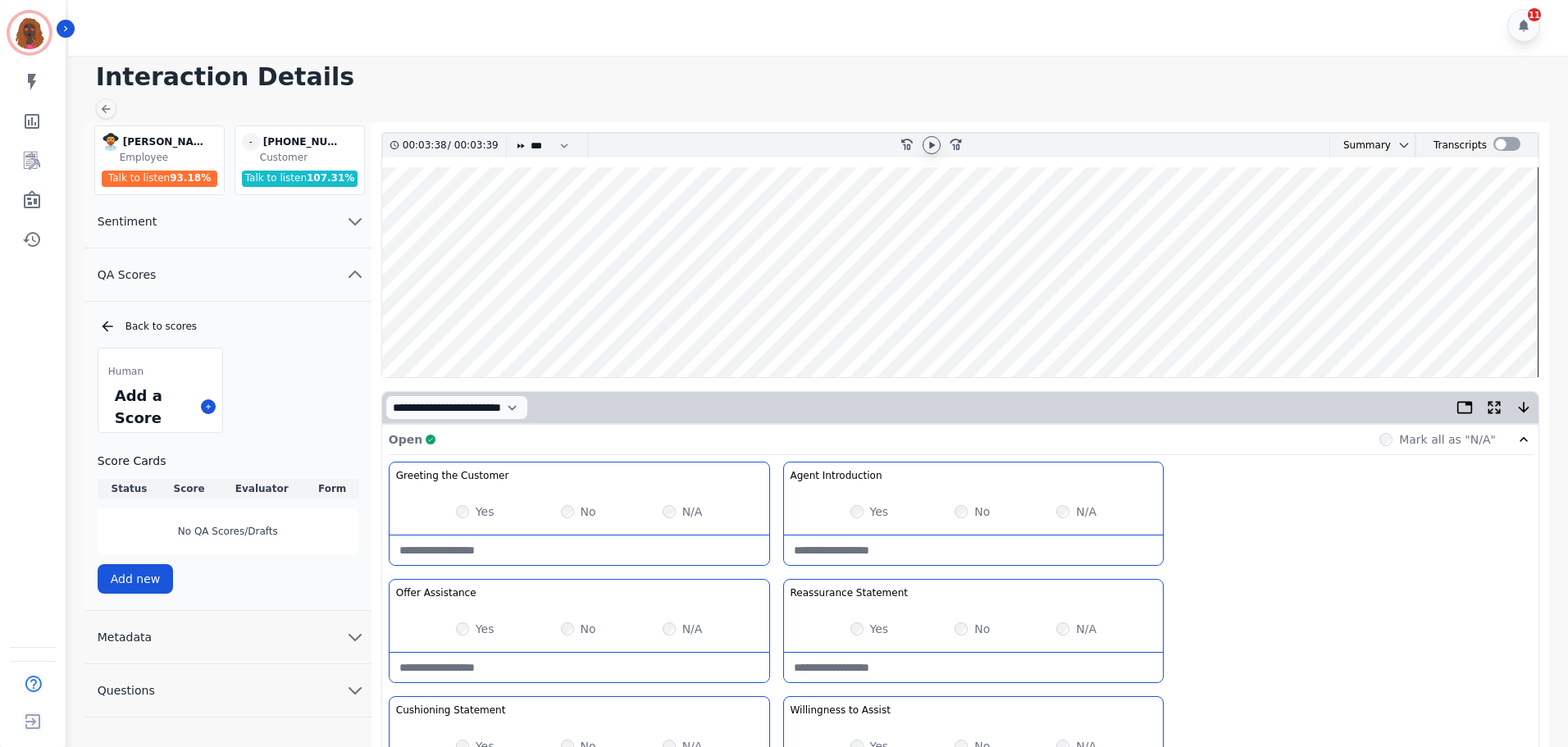
scroll to position [0, 0]
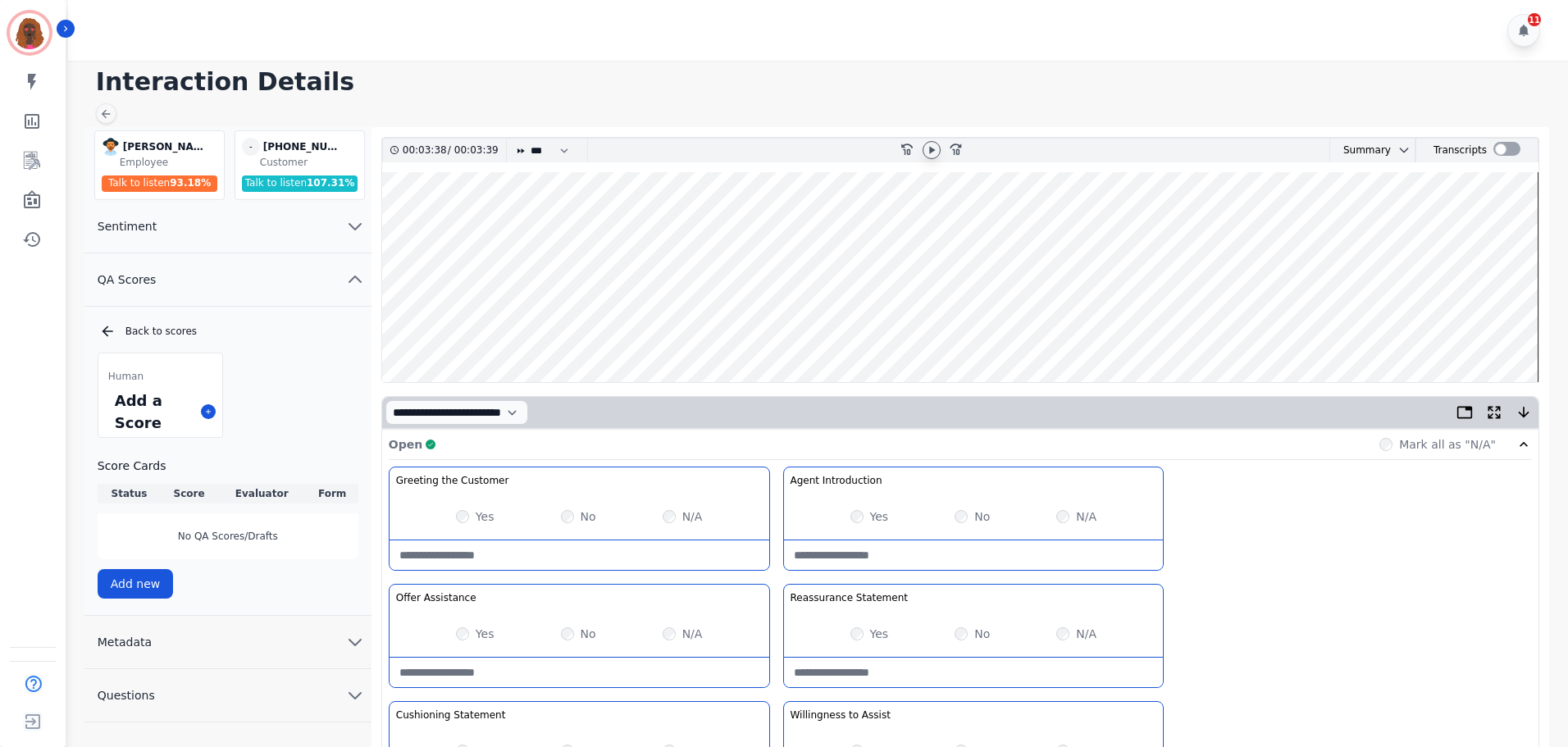
type Education-note "**********"
click at [1479, 323] on wave at bounding box center [960, 277] width 1157 height 210
click at [925, 144] on icon at bounding box center [931, 150] width 14 height 14
click at [1412, 323] on wave at bounding box center [960, 277] width 1157 height 210
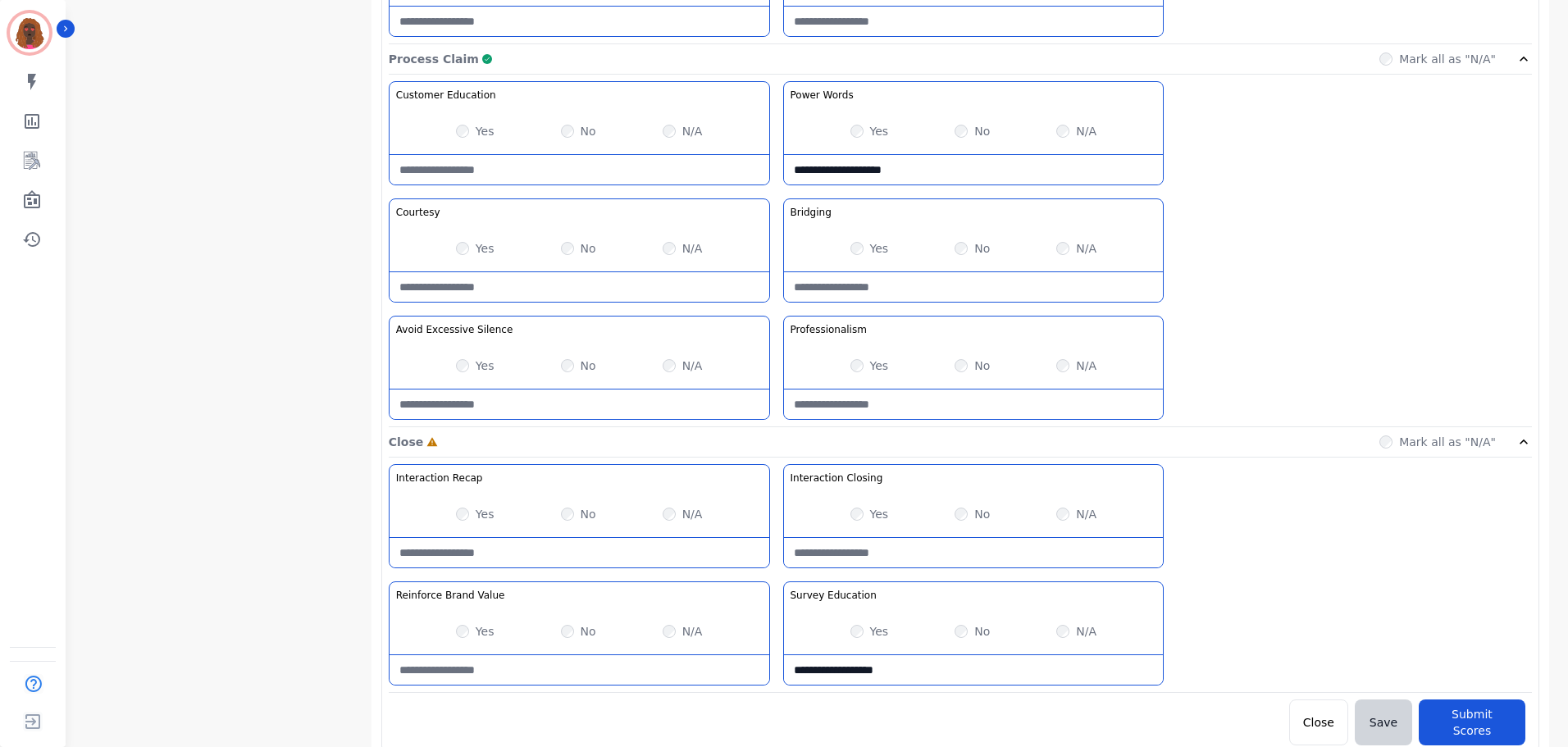
scroll to position [1301, 0]
click at [949, 546] on Closing-note at bounding box center [974, 552] width 379 height 30
type Closing-note "**********"
click at [548, 669] on Value-note at bounding box center [579, 669] width 379 height 30
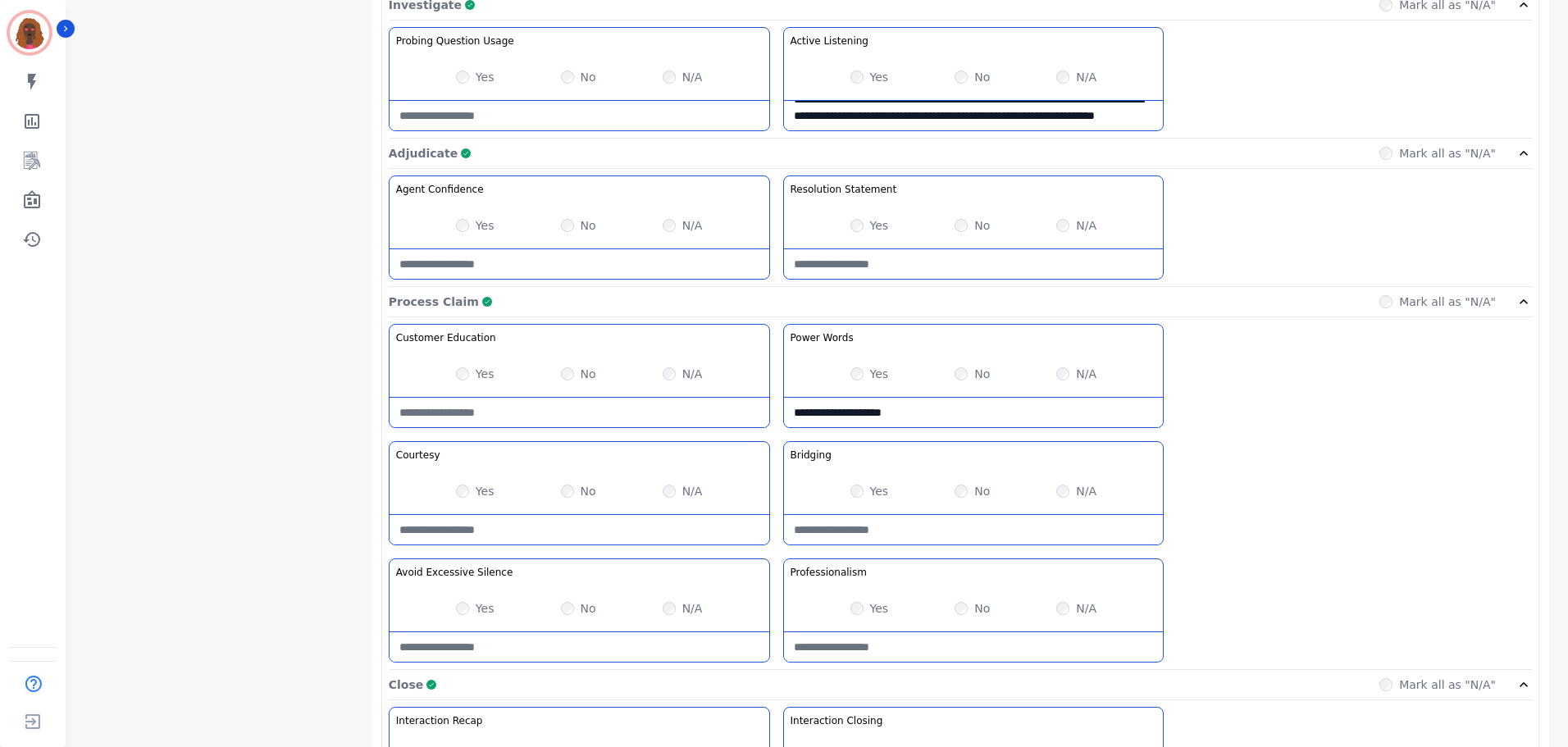
scroll to position [1056, 0]
type Value-note "**********"
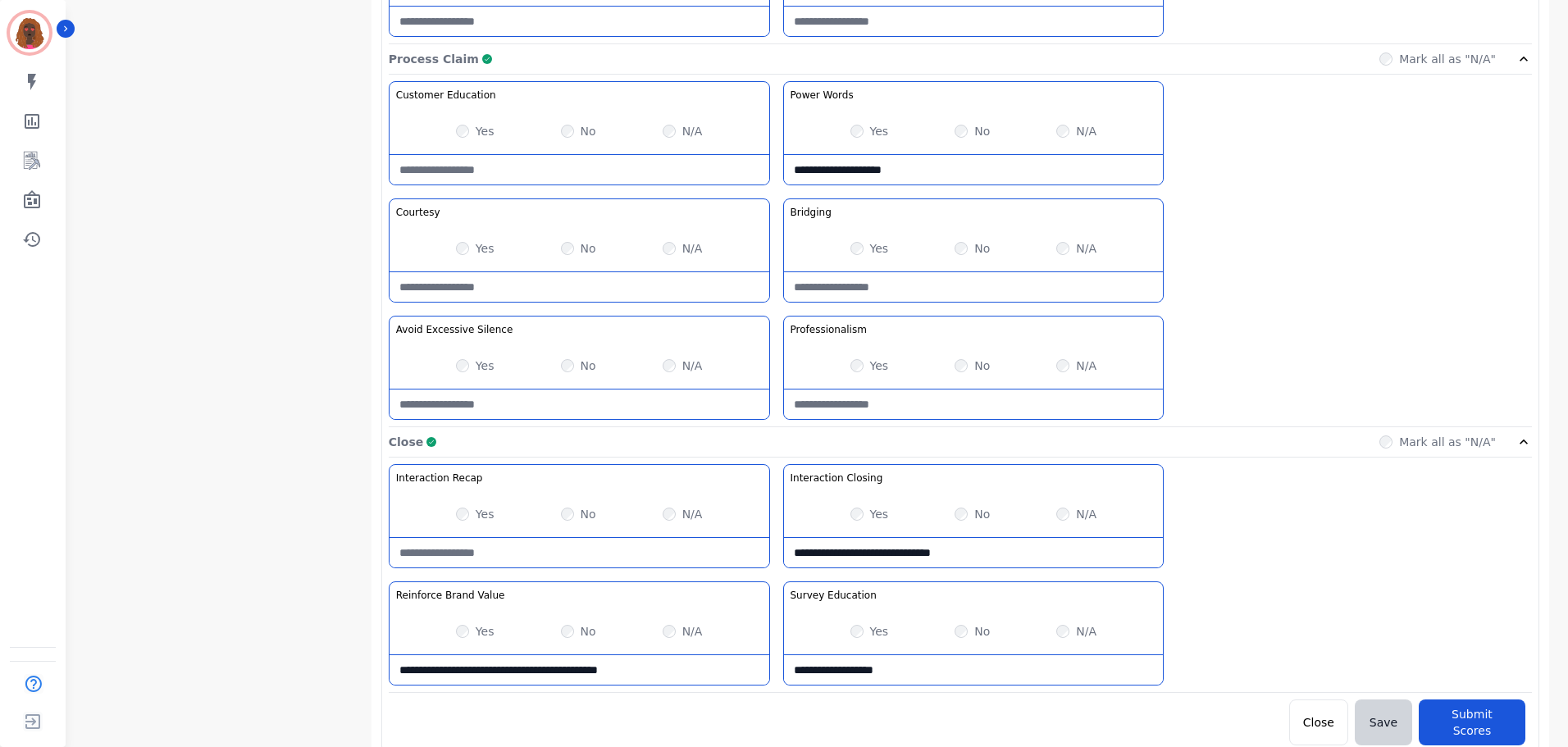
scroll to position [1301, 0]
click at [1442, 711] on button "Submit Scores" at bounding box center [1472, 722] width 107 height 46
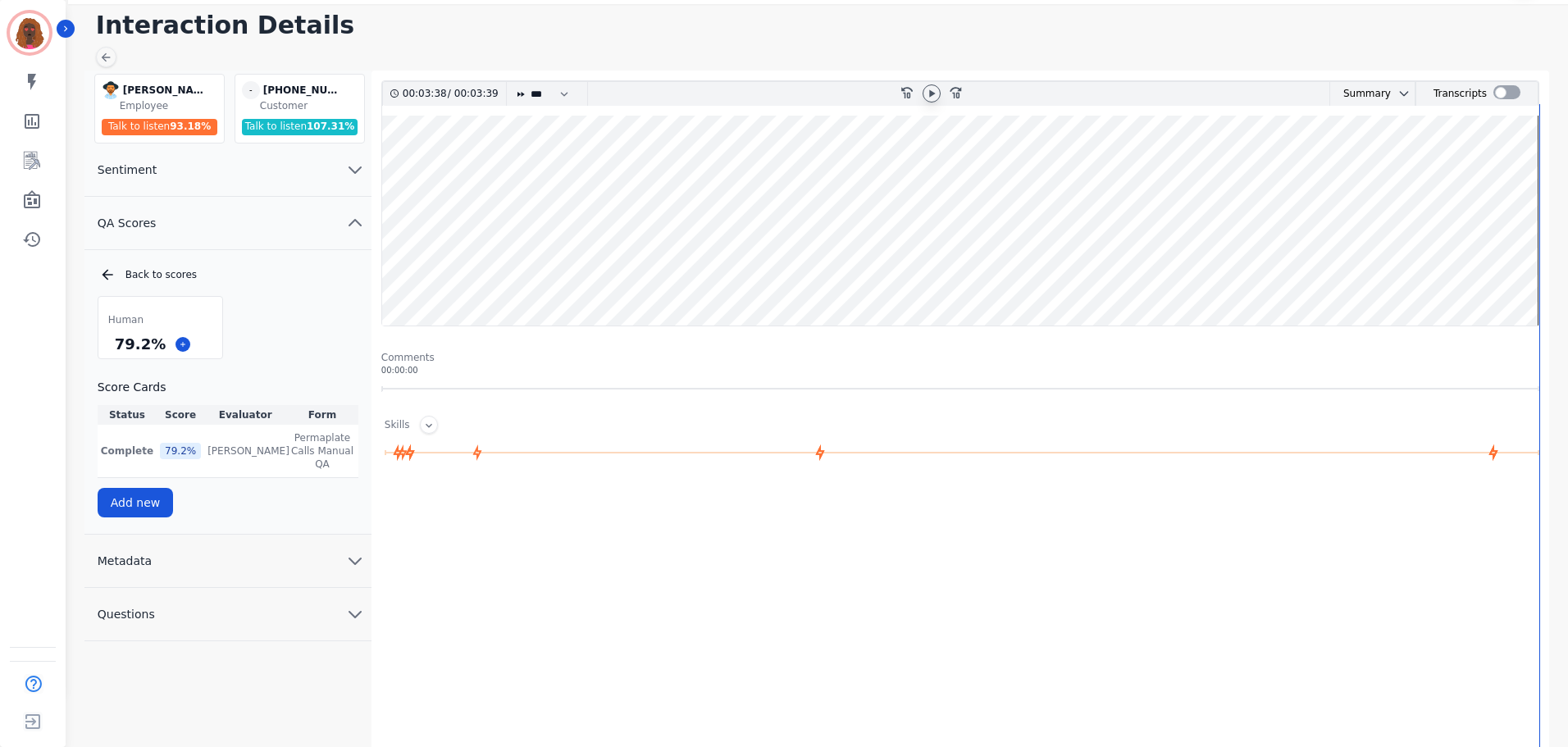
scroll to position [0, 0]
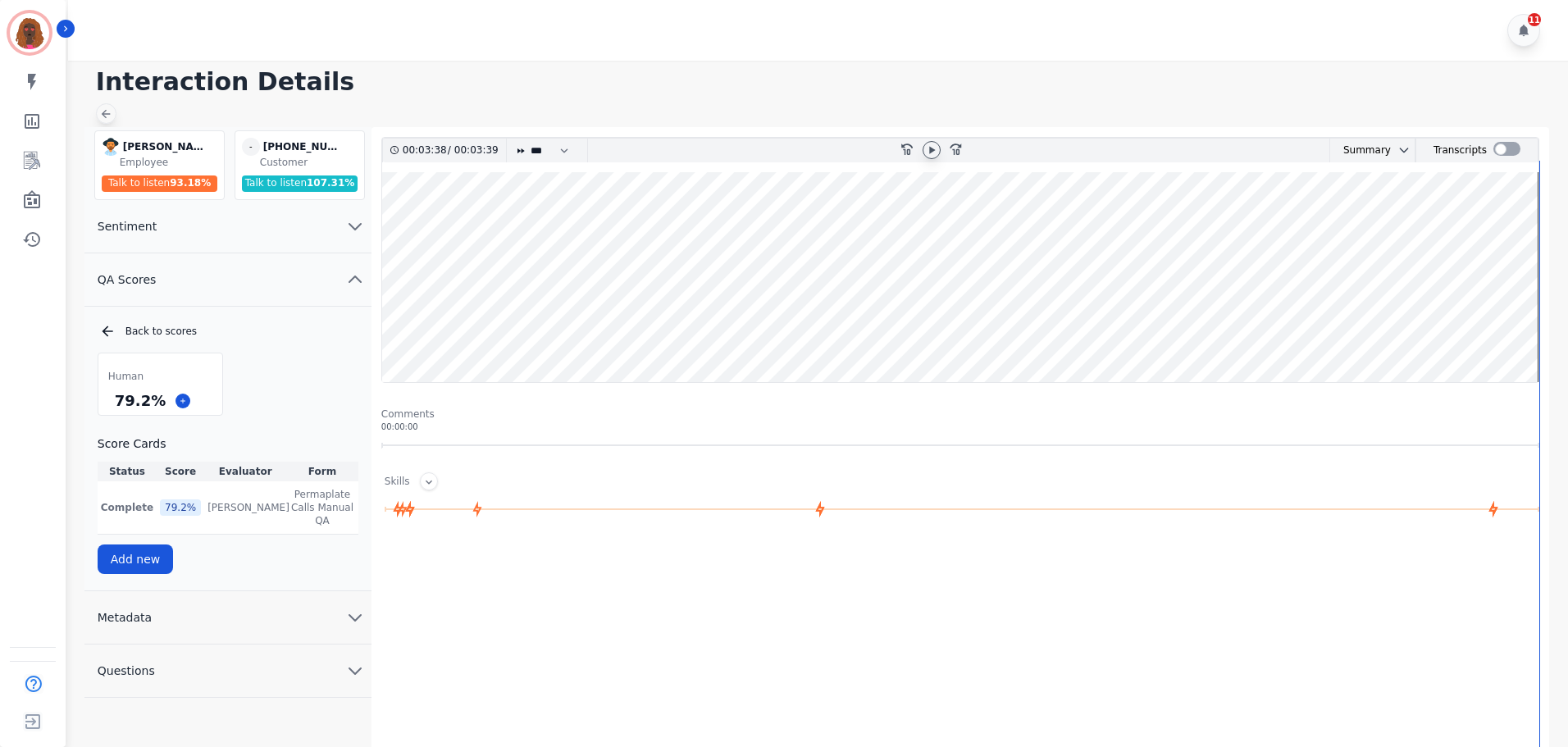
click at [106, 112] on icon at bounding box center [106, 114] width 14 height 14
